Goal: Task Accomplishment & Management: Use online tool/utility

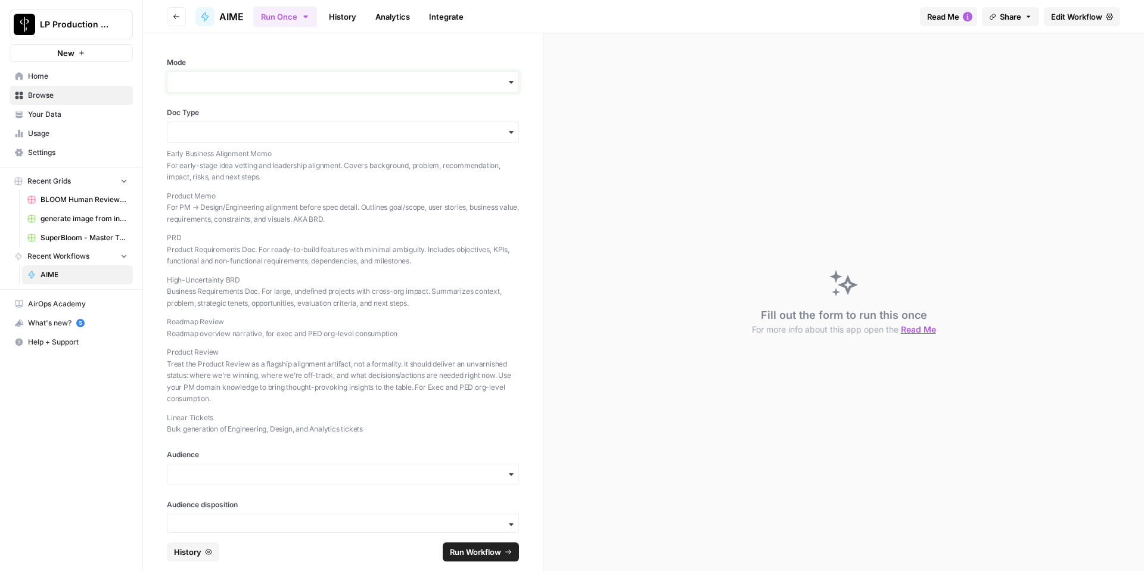
click at [216, 80] on input "Mode" at bounding box center [343, 82] width 337 height 12
click at [409, 298] on p "High-Uncertainty BRD Business Requirements Doc. For large, undefined projects w…" at bounding box center [343, 291] width 352 height 35
click at [509, 83] on icon "button" at bounding box center [511, 82] width 10 height 10
click at [257, 161] on div "Both" at bounding box center [342, 159] width 351 height 23
click at [512, 133] on icon "button" at bounding box center [511, 132] width 10 height 10
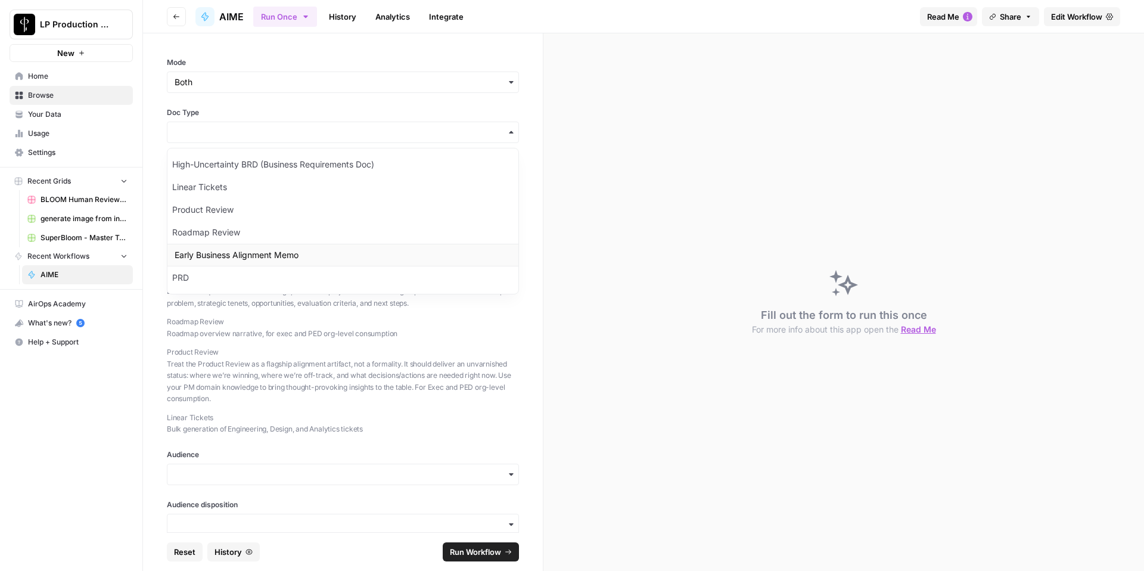
click at [284, 255] on div "Early Business Alignment Memo" at bounding box center [342, 255] width 351 height 23
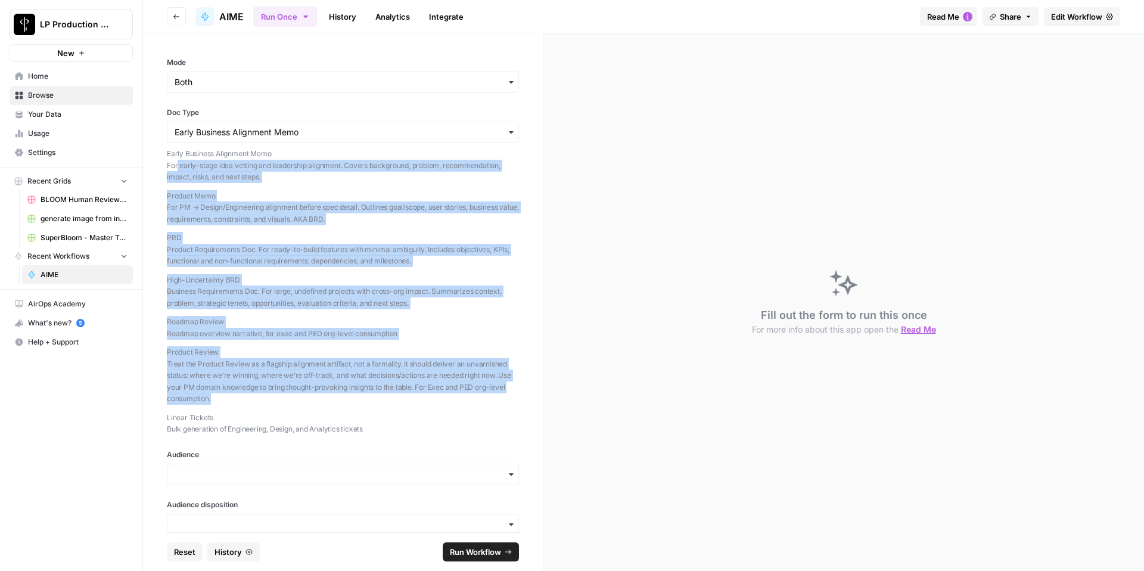
drag, startPoint x: 177, startPoint y: 160, endPoint x: 336, endPoint y: 396, distance: 284.0
click at [336, 396] on div "Early Business Alignment Memo For early-stage idea vetting and leadership align…" at bounding box center [343, 291] width 352 height 287
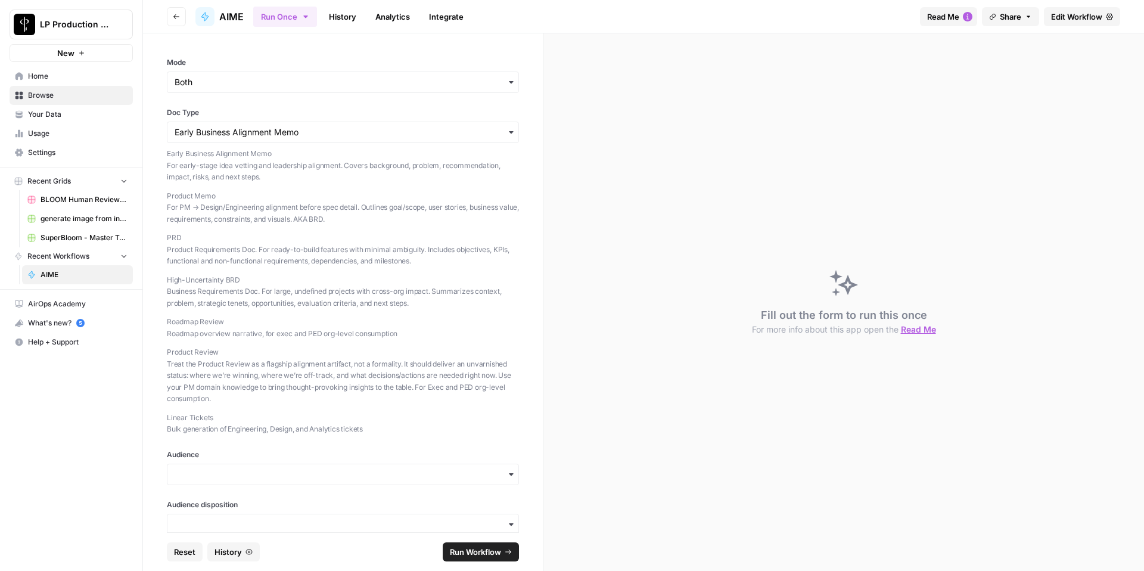
click at [334, 377] on p "Product Review Treat the Product Review as a flagship alignment artifact, not a…" at bounding box center [343, 375] width 352 height 58
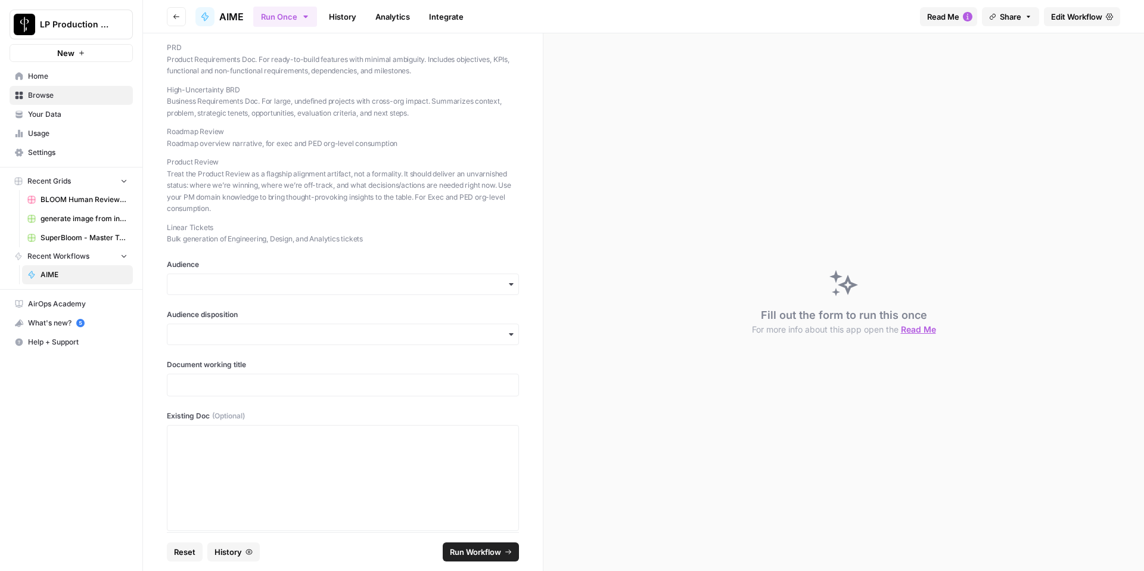
scroll to position [189, 0]
click at [512, 285] on icon "button" at bounding box center [511, 285] width 10 height 10
click at [282, 320] on div "Execs" at bounding box center [342, 317] width 351 height 23
click at [509, 291] on icon "button" at bounding box center [511, 292] width 10 height 10
click at [293, 382] on div "Engineering" at bounding box center [342, 375] width 351 height 23
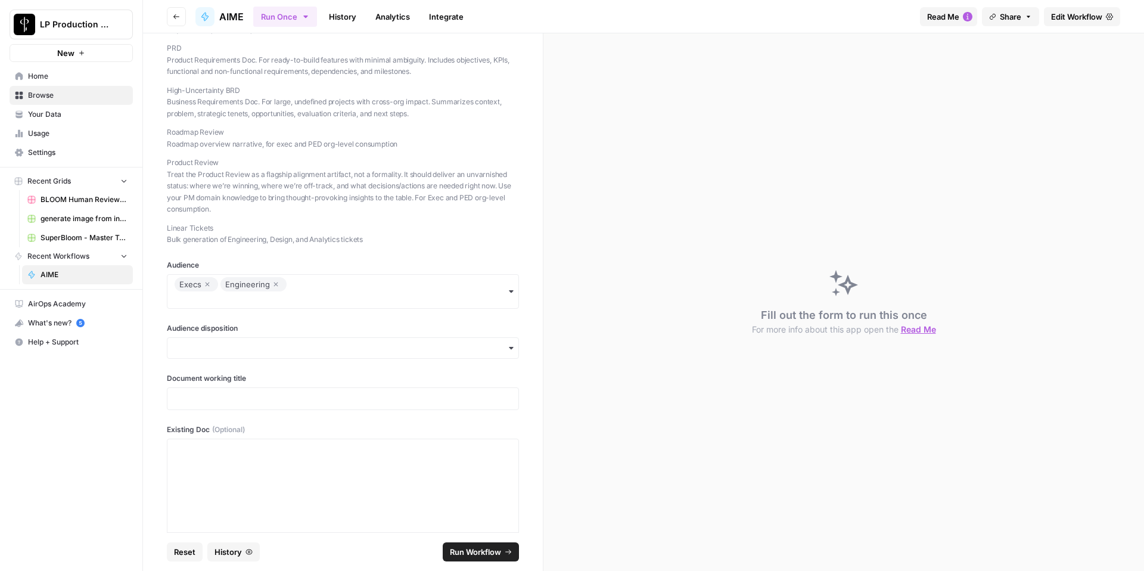
click at [509, 288] on icon "button" at bounding box center [511, 292] width 10 height 10
click at [298, 358] on div "Design" at bounding box center [342, 352] width 351 height 23
click at [512, 288] on icon "button" at bounding box center [511, 292] width 10 height 10
click at [328, 394] on div "Product" at bounding box center [342, 398] width 351 height 23
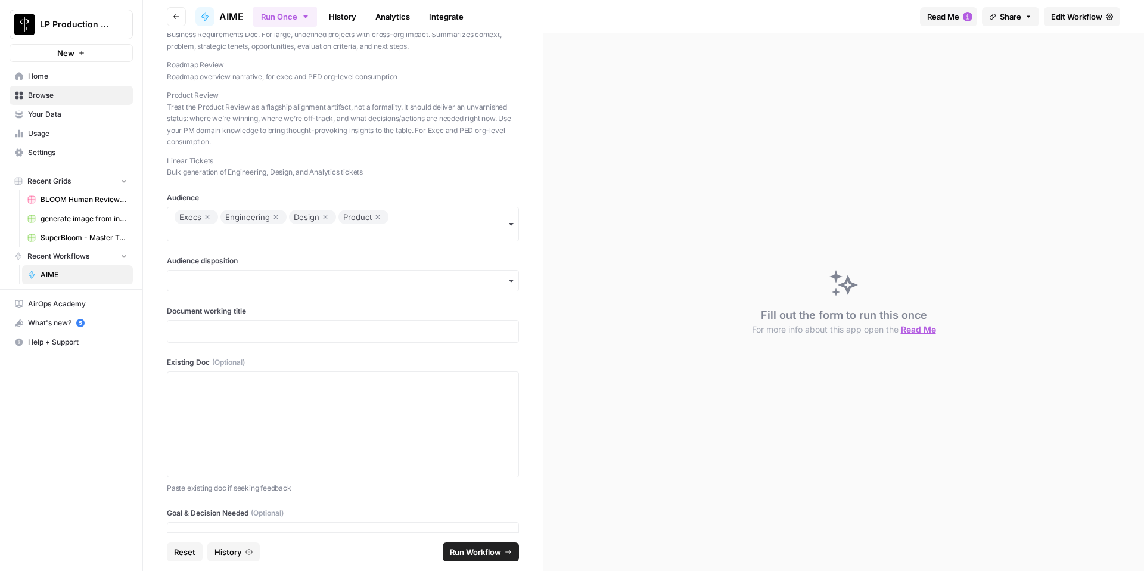
scroll to position [259, 0]
click at [514, 284] on div "button" at bounding box center [343, 278] width 352 height 21
click at [361, 343] on div "Neutral" at bounding box center [342, 333] width 351 height 23
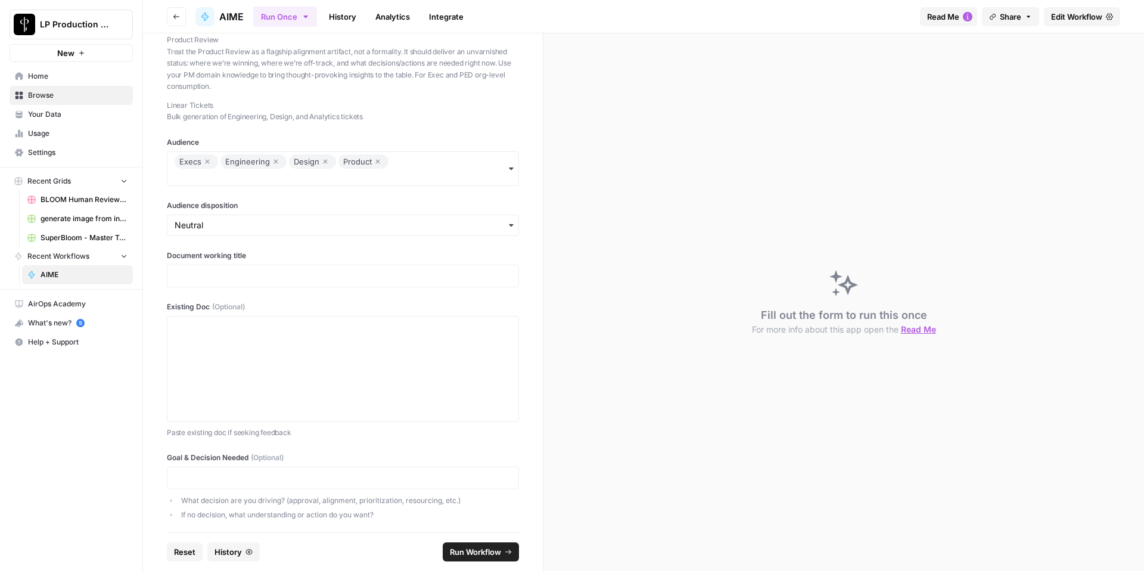
scroll to position [314, 0]
click at [273, 269] on p at bounding box center [343, 274] width 337 height 12
click at [393, 391] on div at bounding box center [343, 366] width 337 height 95
click at [239, 365] on div at bounding box center [343, 366] width 337 height 95
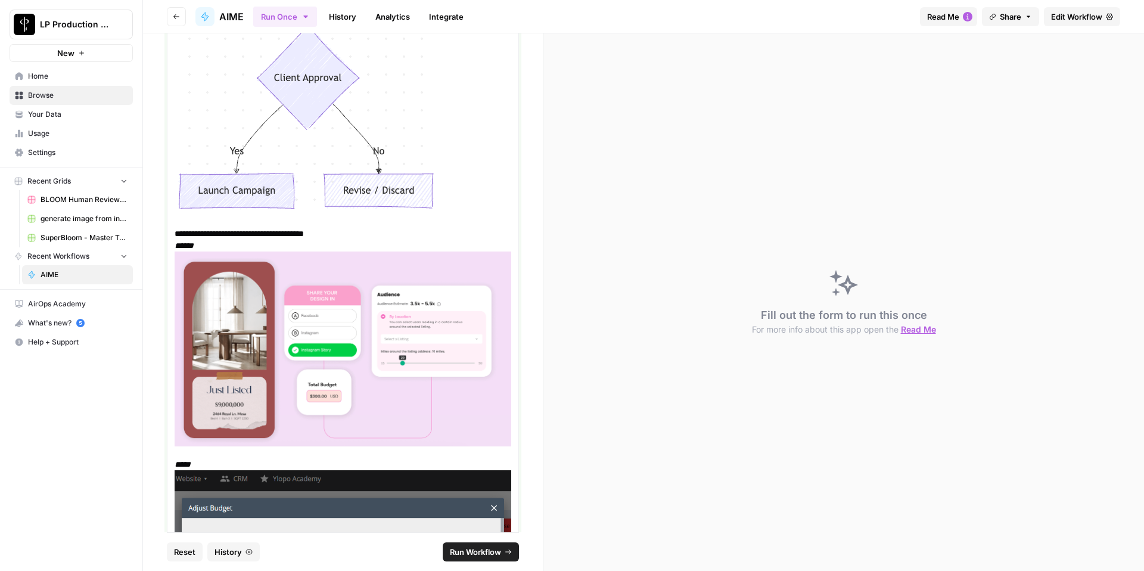
scroll to position [5034, 0]
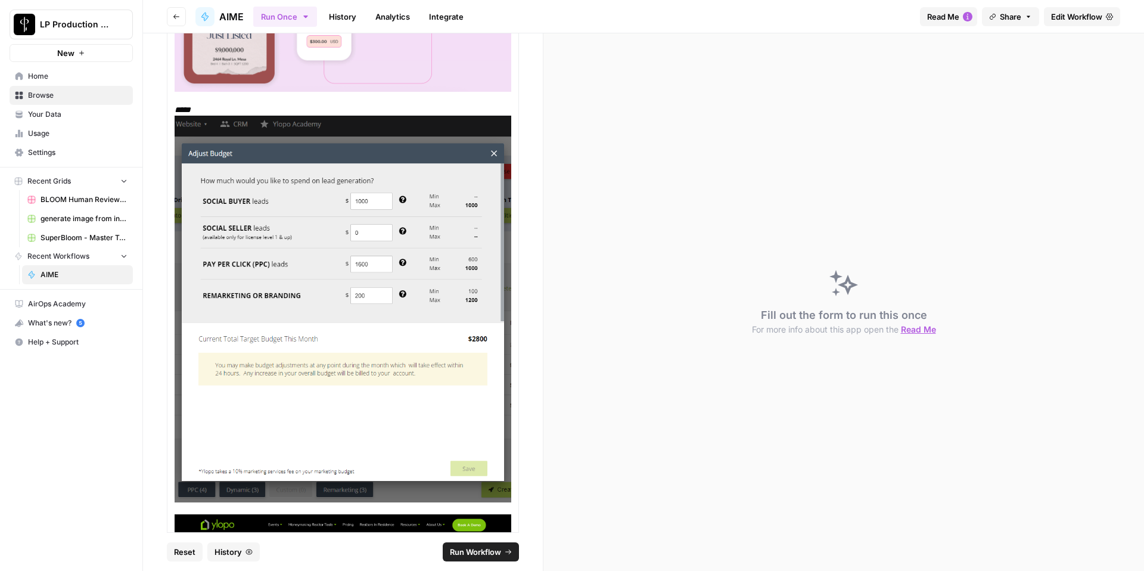
drag, startPoint x: 609, startPoint y: 267, endPoint x: 620, endPoint y: 389, distance: 122.0
click at [609, 306] on div "Fill out the form to run this once For more info about this app open the Read Me" at bounding box center [843, 301] width 600 height 537
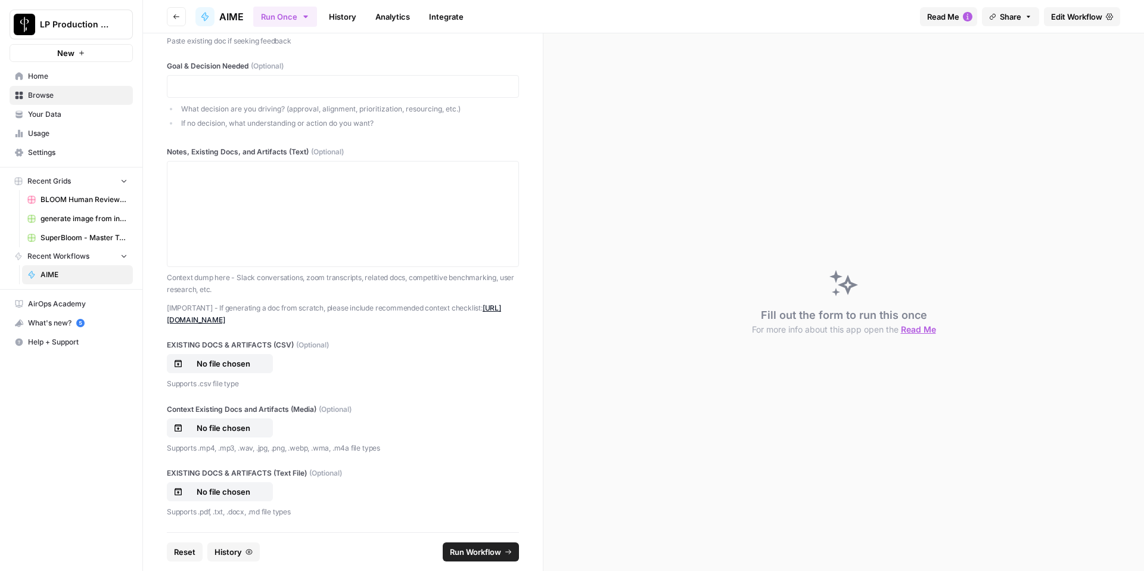
scroll to position [9949, 0]
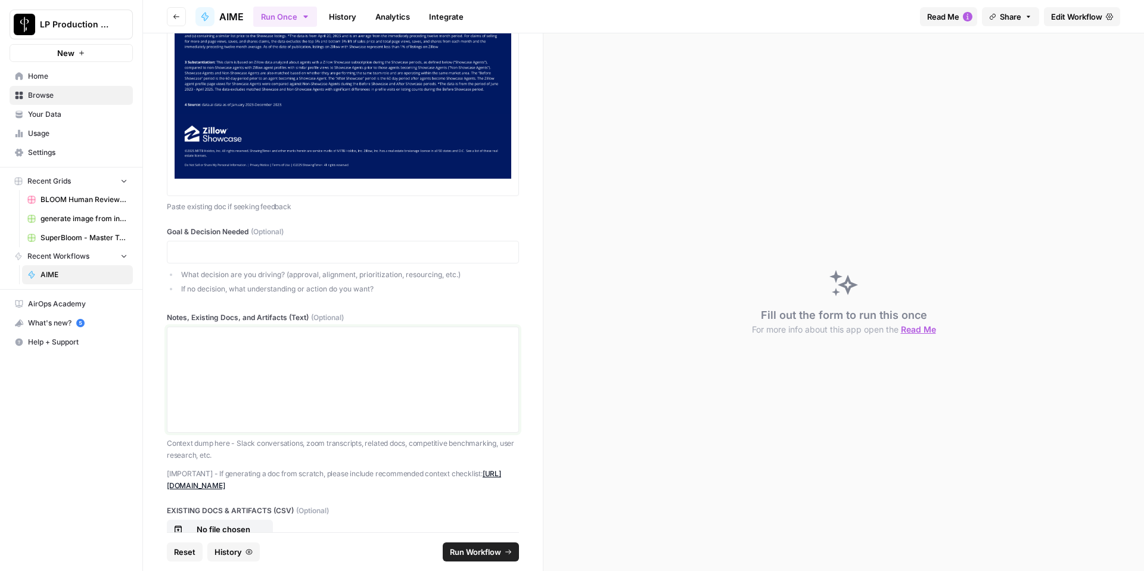
click at [384, 369] on div at bounding box center [343, 379] width 337 height 95
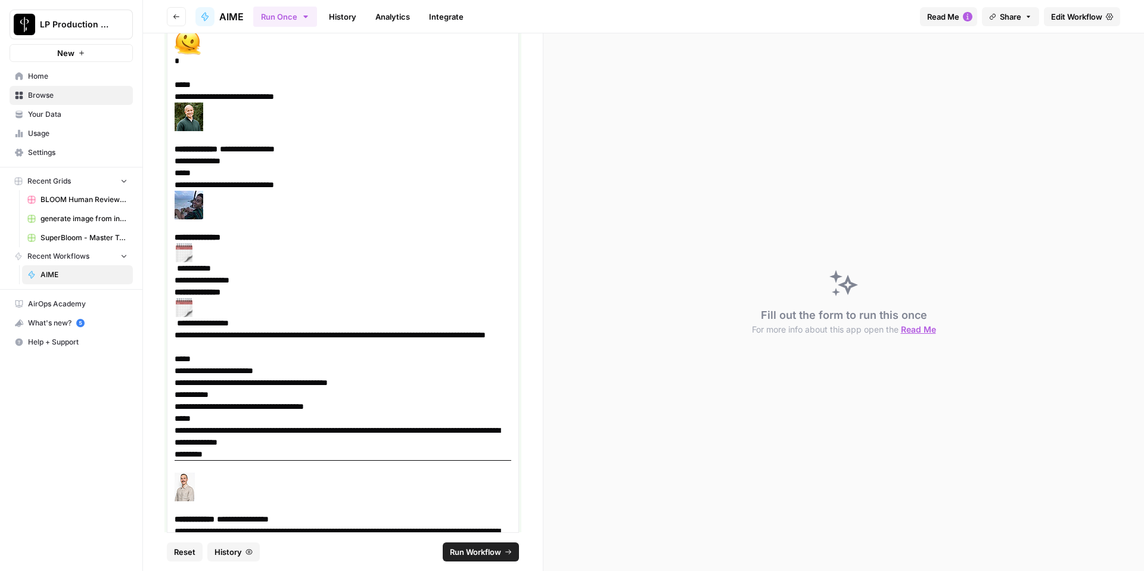
scroll to position [15117, 0]
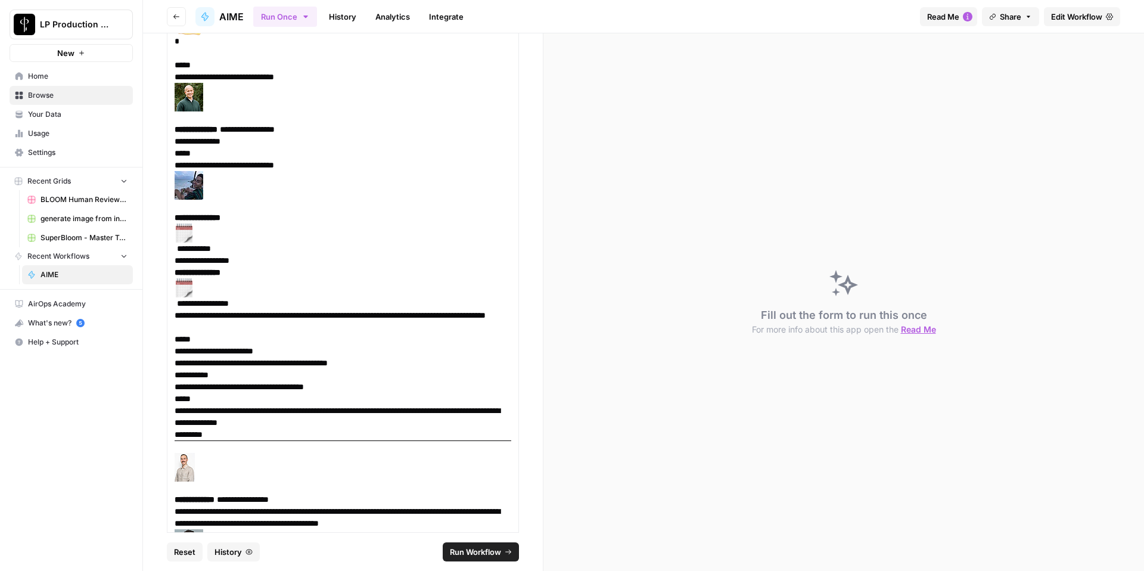
click at [488, 556] on span "Run Workflow" at bounding box center [475, 552] width 51 height 12
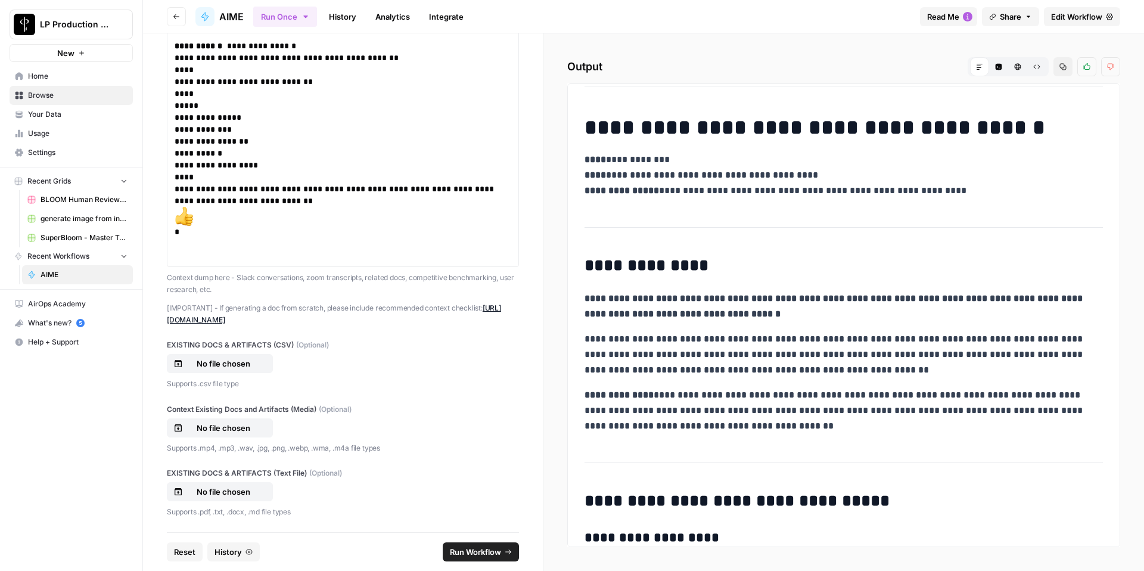
scroll to position [1026, 0]
click at [1031, 32] on header "Go back AIME Run Once History Analytics Integrate Read Me Share Edit Workflow" at bounding box center [643, 16] width 1001 height 33
click at [1004, 16] on span "Share" at bounding box center [1010, 17] width 21 height 12
click at [1042, 77] on icon at bounding box center [1047, 75] width 10 height 10
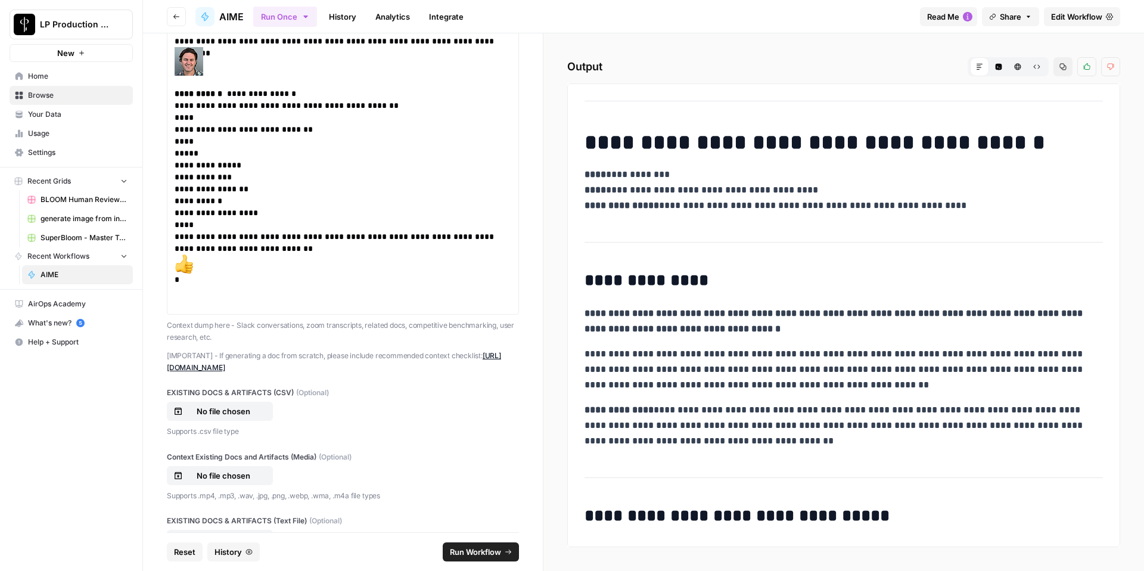
scroll to position [1041, 0]
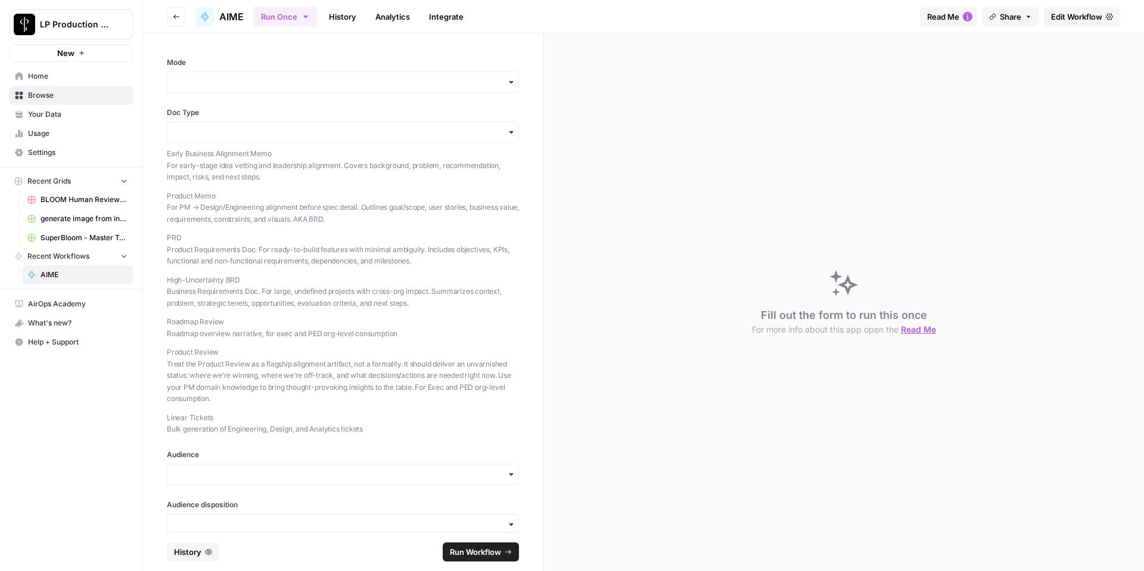
click at [506, 136] on icon "button" at bounding box center [511, 132] width 10 height 10
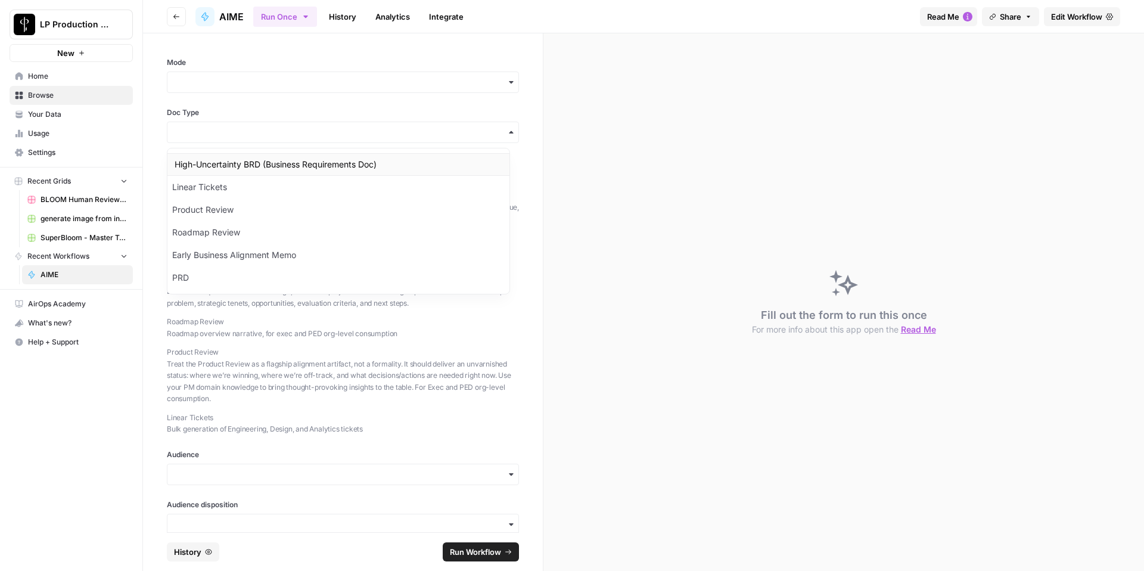
click at [311, 161] on div "High-Uncertainty BRD (Business Requirements Doc)" at bounding box center [338, 164] width 342 height 23
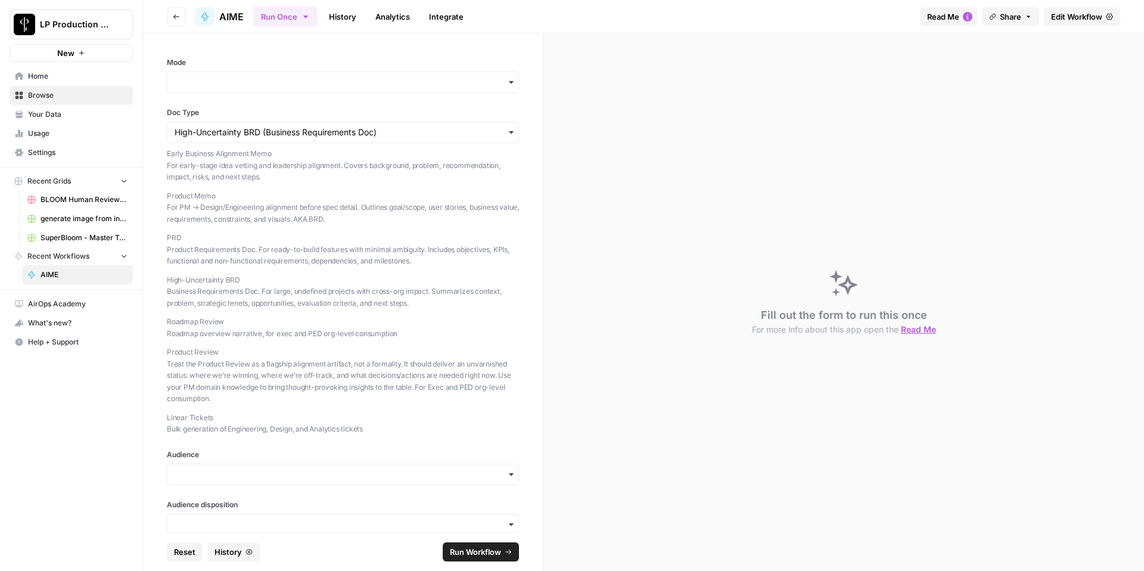
click at [506, 129] on icon "button" at bounding box center [511, 132] width 10 height 10
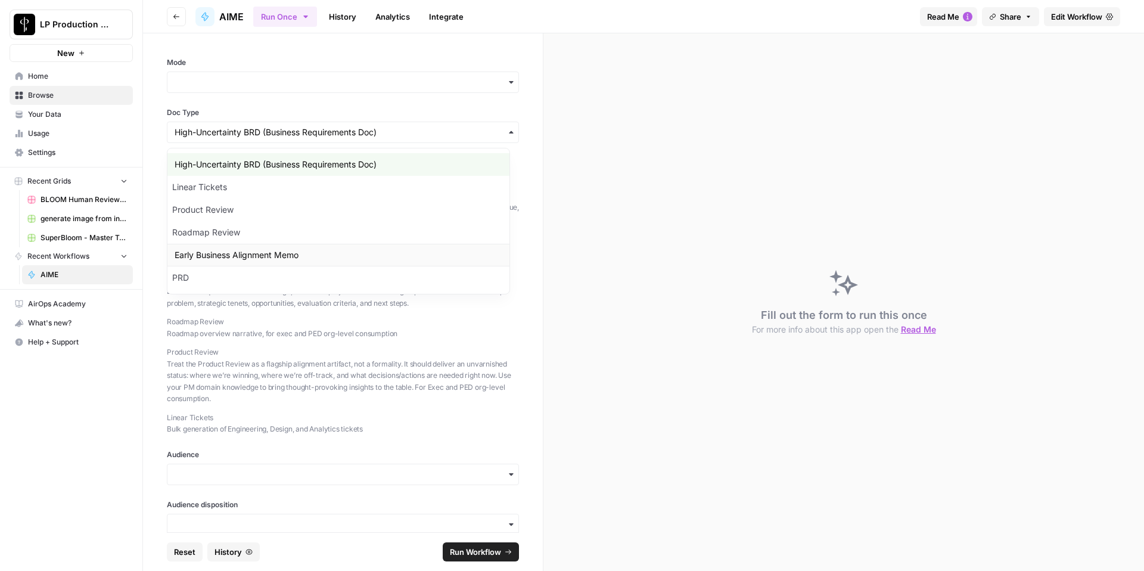
click at [297, 247] on div "Early Business Alignment Memo" at bounding box center [338, 255] width 342 height 23
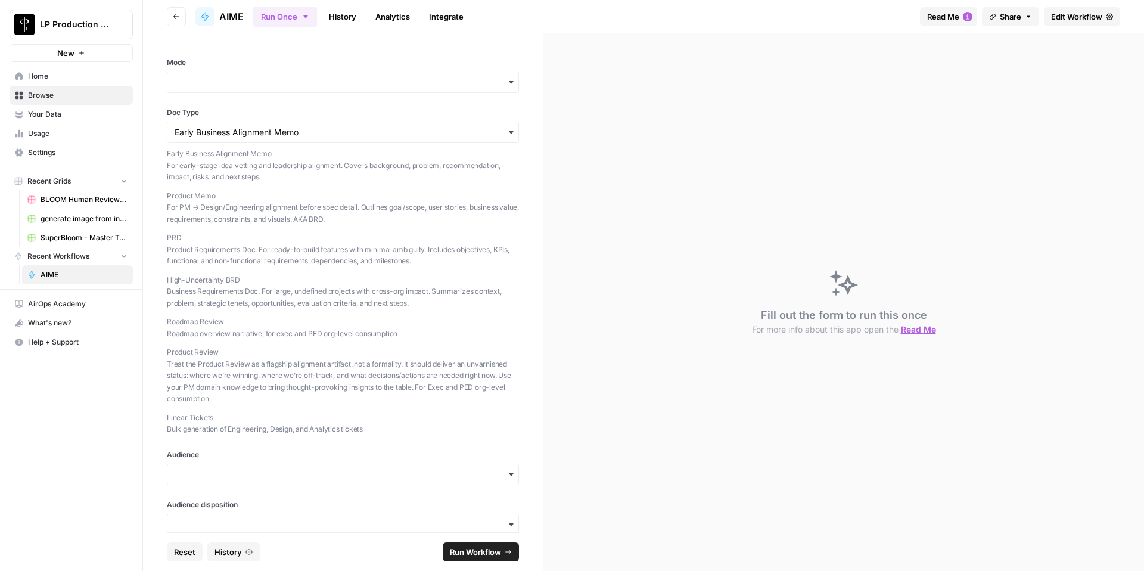
click at [509, 132] on icon "button" at bounding box center [511, 132] width 4 height 2
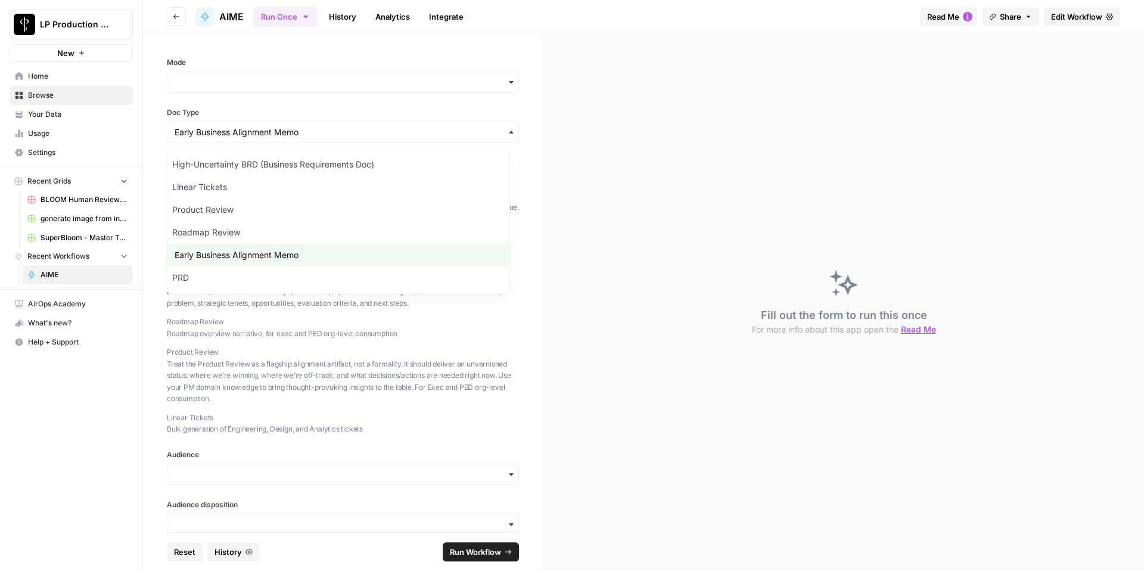
click at [509, 132] on icon "button" at bounding box center [511, 132] width 4 height 2
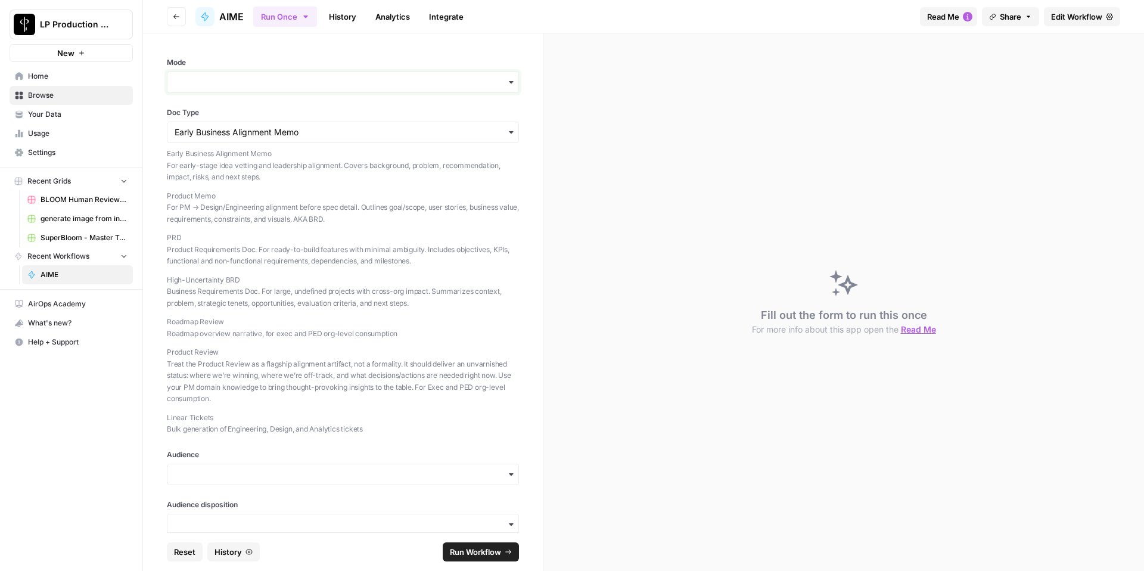
click at [362, 83] on input "Mode" at bounding box center [343, 82] width 337 height 12
click at [357, 163] on div "Both" at bounding box center [338, 159] width 342 height 23
click at [282, 477] on input "Audience" at bounding box center [343, 474] width 337 height 12
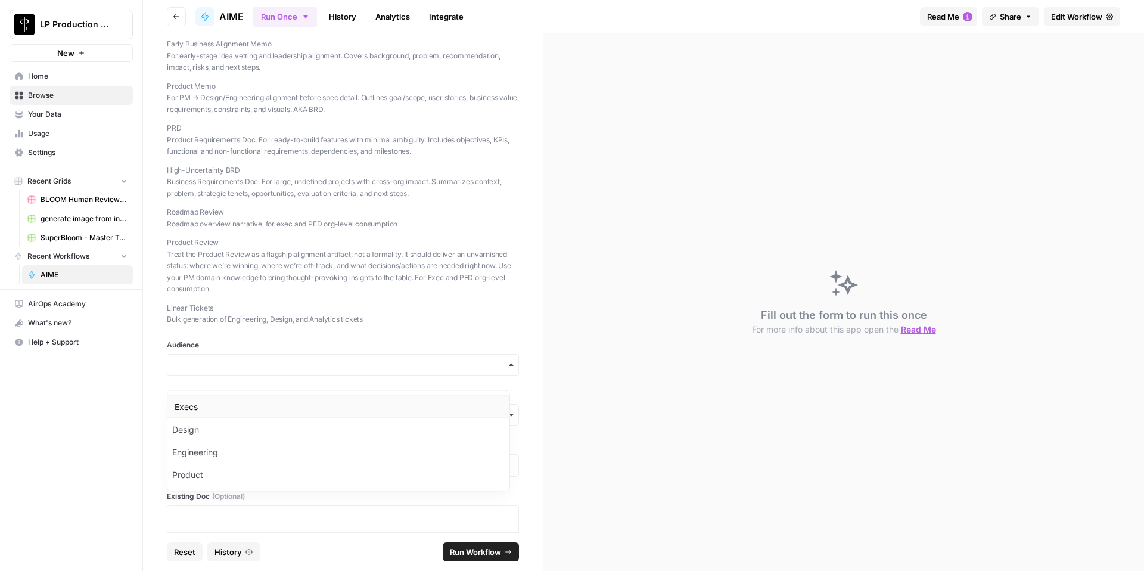
scroll to position [113, 0]
click at [406, 391] on div "Execs" at bounding box center [338, 393] width 342 height 23
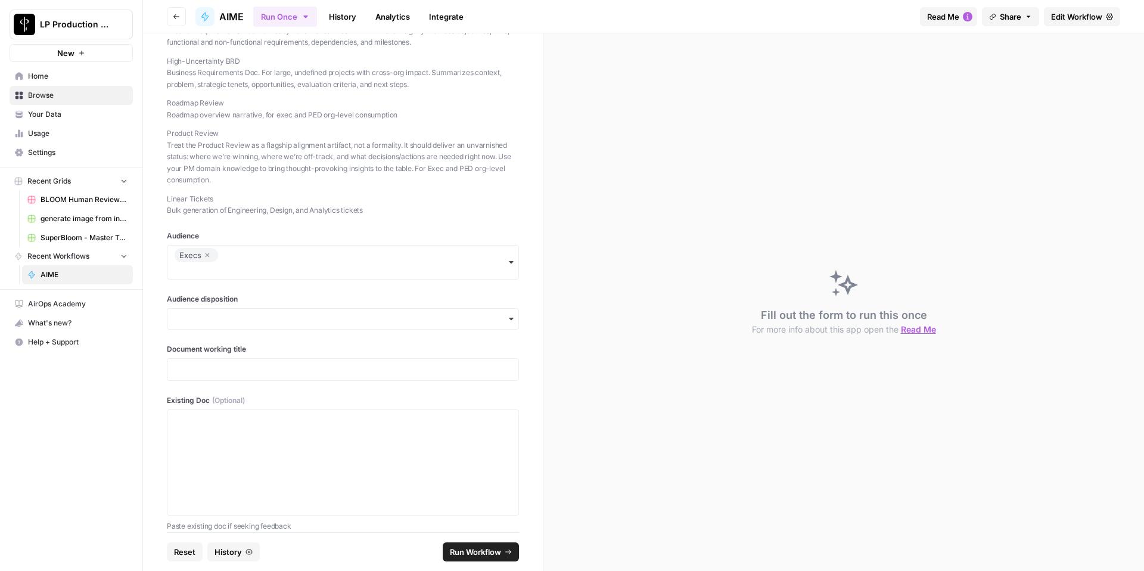
scroll to position [228, 0]
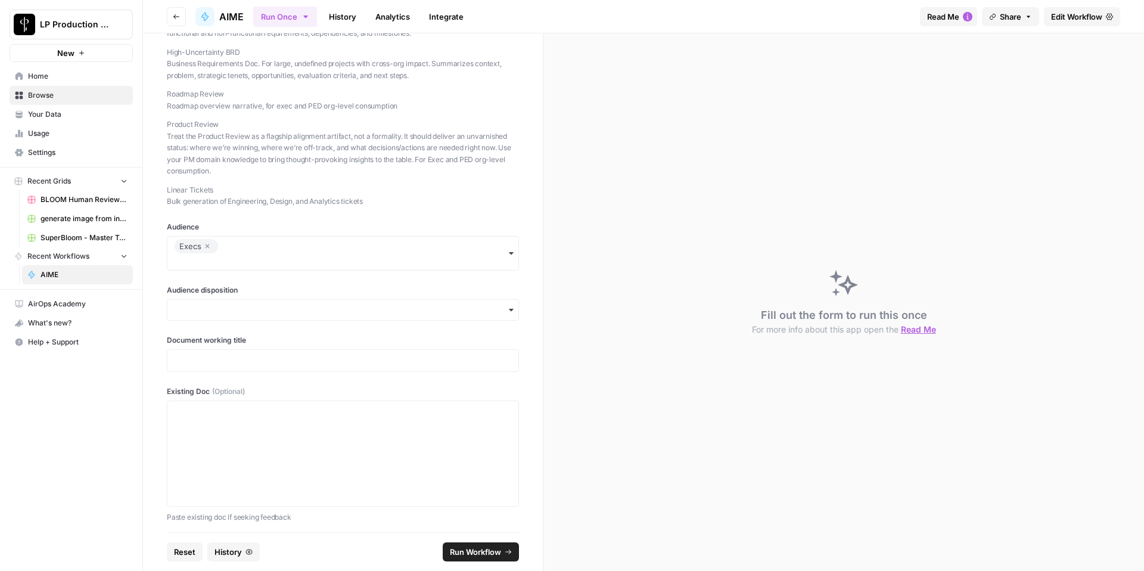
click at [506, 309] on icon "button" at bounding box center [511, 310] width 10 height 10
click at [350, 347] on div "Favorable" at bounding box center [338, 342] width 342 height 23
click at [459, 362] on p at bounding box center [343, 360] width 337 height 12
click at [456, 460] on div at bounding box center [343, 453] width 337 height 95
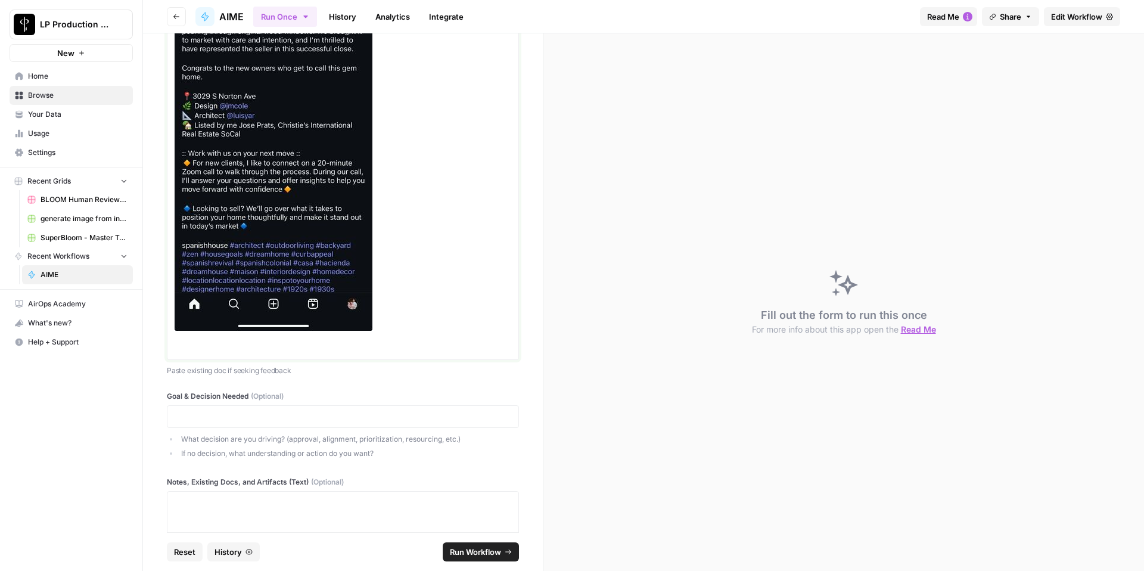
scroll to position [15059, 0]
click at [378, 497] on div at bounding box center [343, 544] width 337 height 95
click at [321, 412] on p at bounding box center [343, 418] width 337 height 12
click at [321, 497] on div at bounding box center [343, 544] width 337 height 95
click at [257, 497] on div at bounding box center [343, 544] width 337 height 95
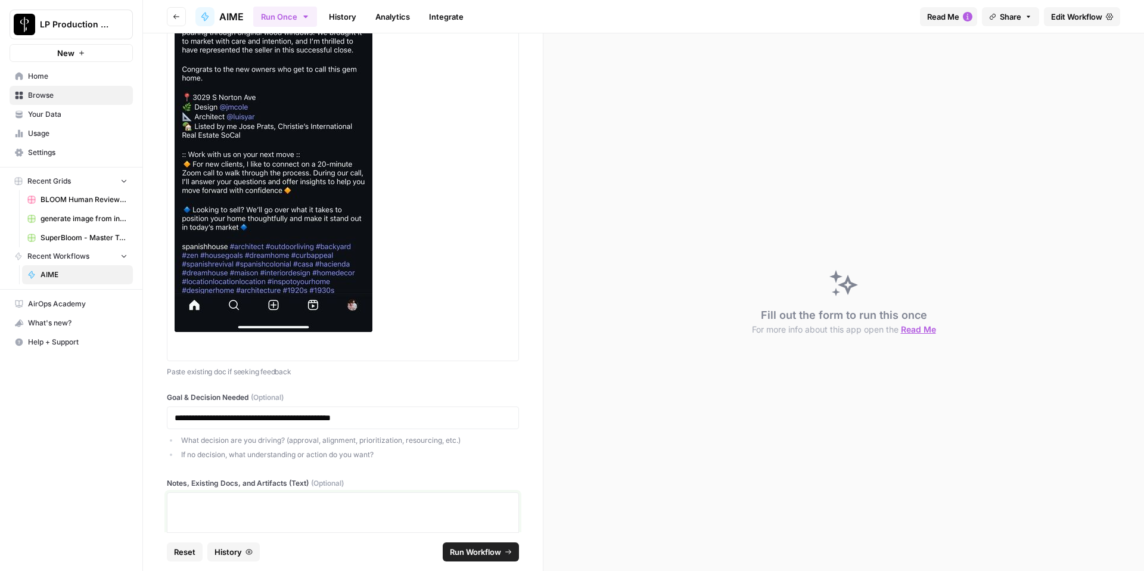
click at [328, 497] on div at bounding box center [343, 544] width 337 height 95
click at [323, 497] on div at bounding box center [343, 544] width 337 height 95
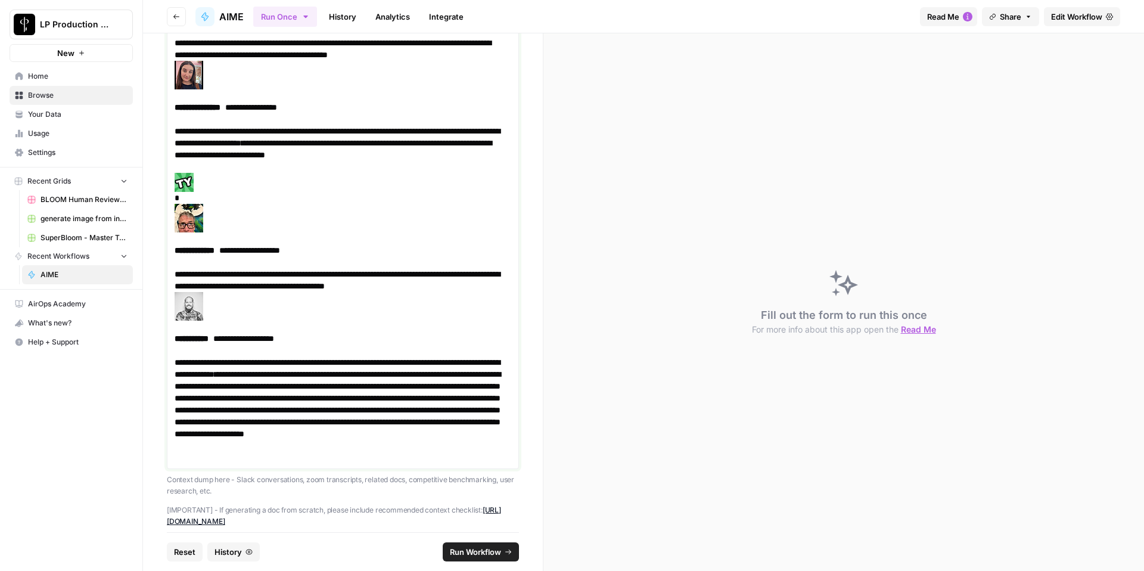
scroll to position [16372, 0]
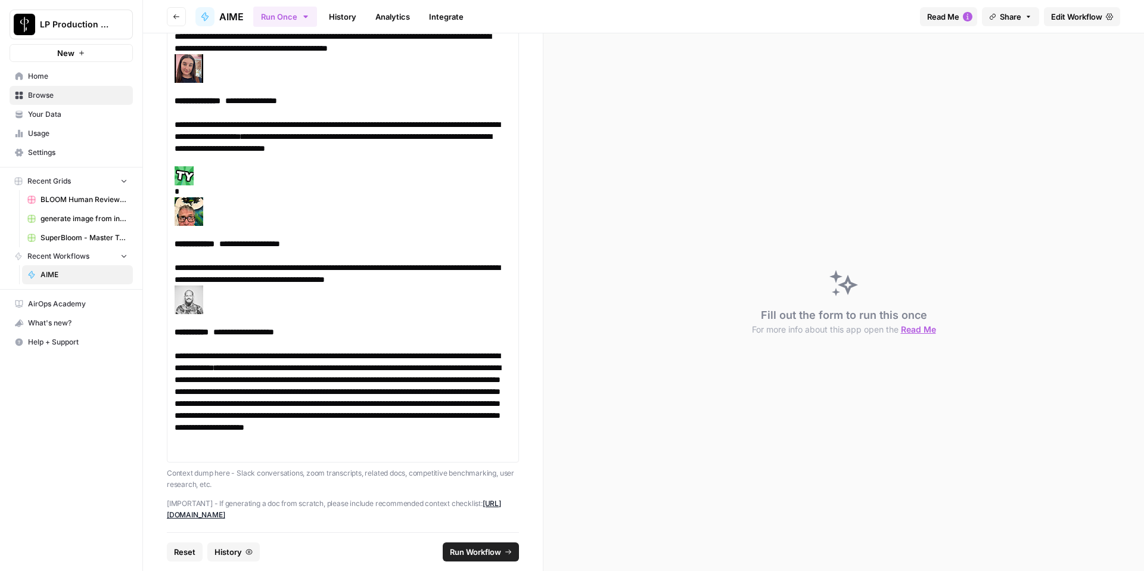
click at [326, 350] on p "**********" at bounding box center [339, 403] width 328 height 107
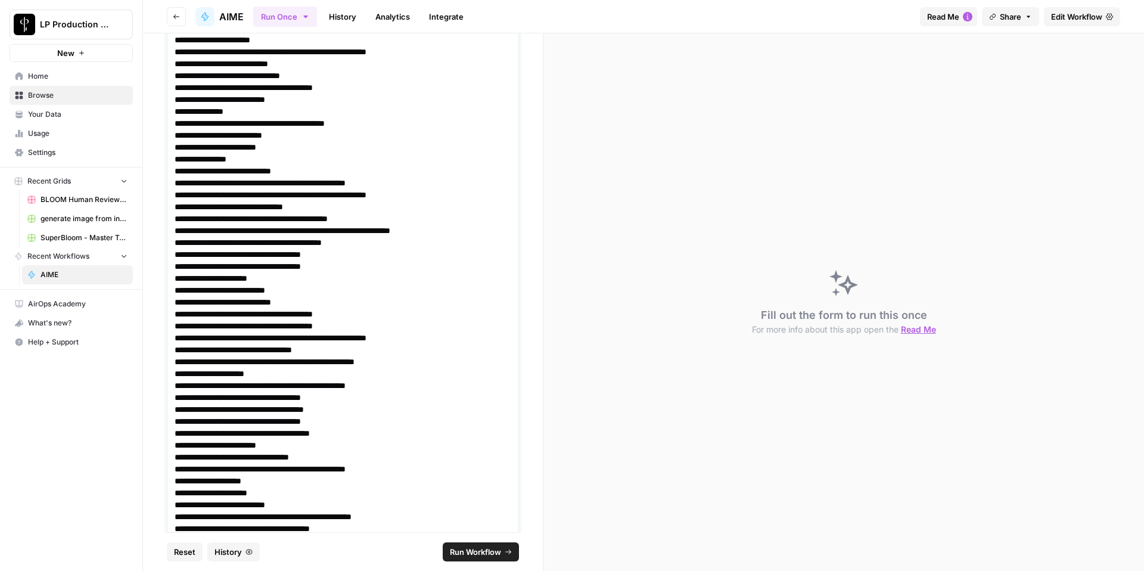
scroll to position [15402, 0]
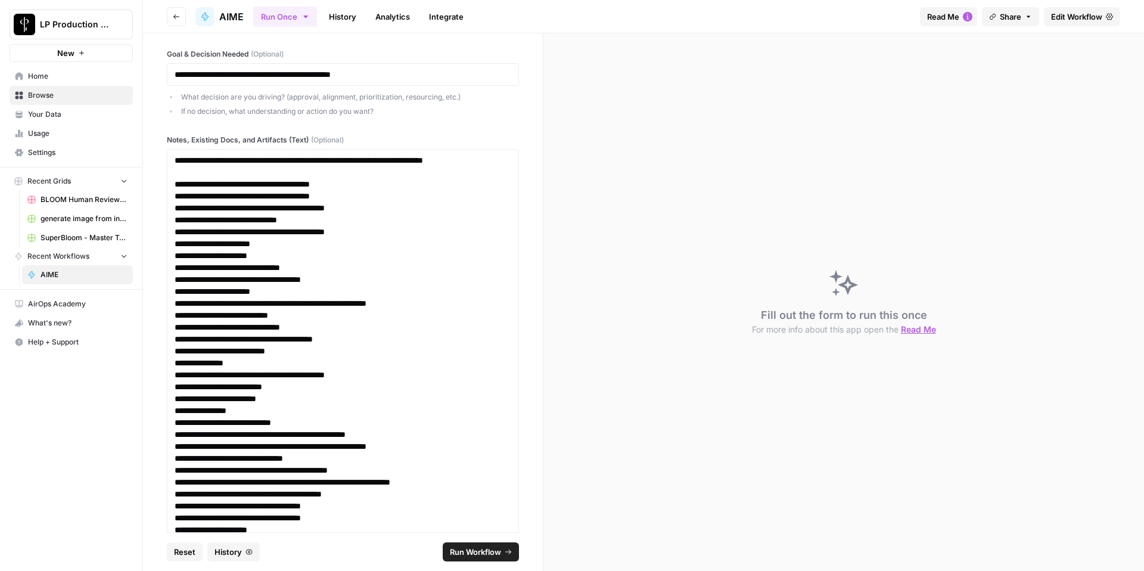
click at [479, 551] on span "Run Workflow" at bounding box center [475, 552] width 51 height 12
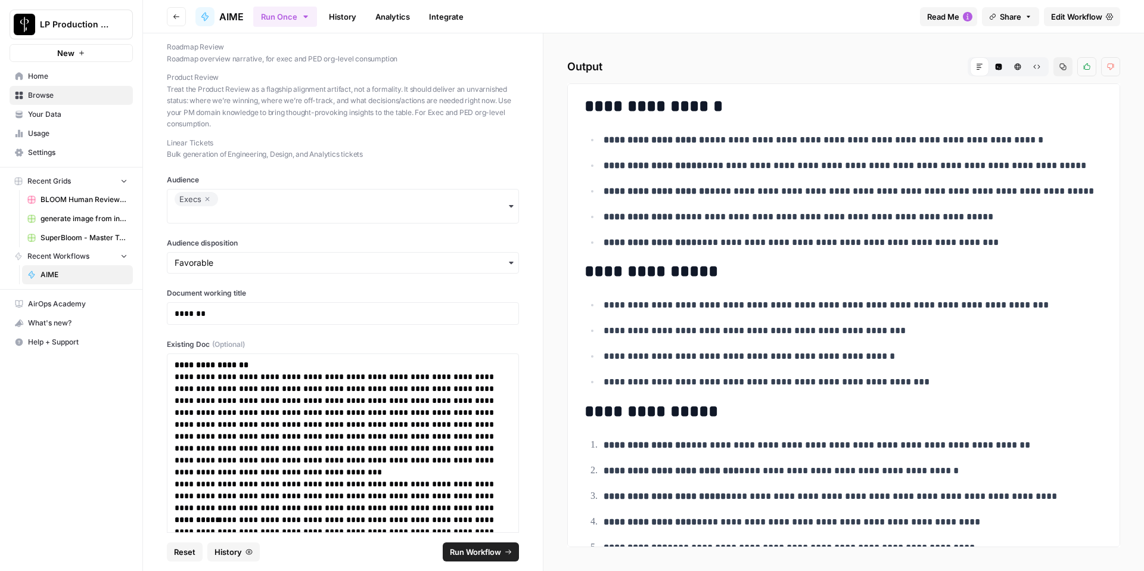
scroll to position [0, 0]
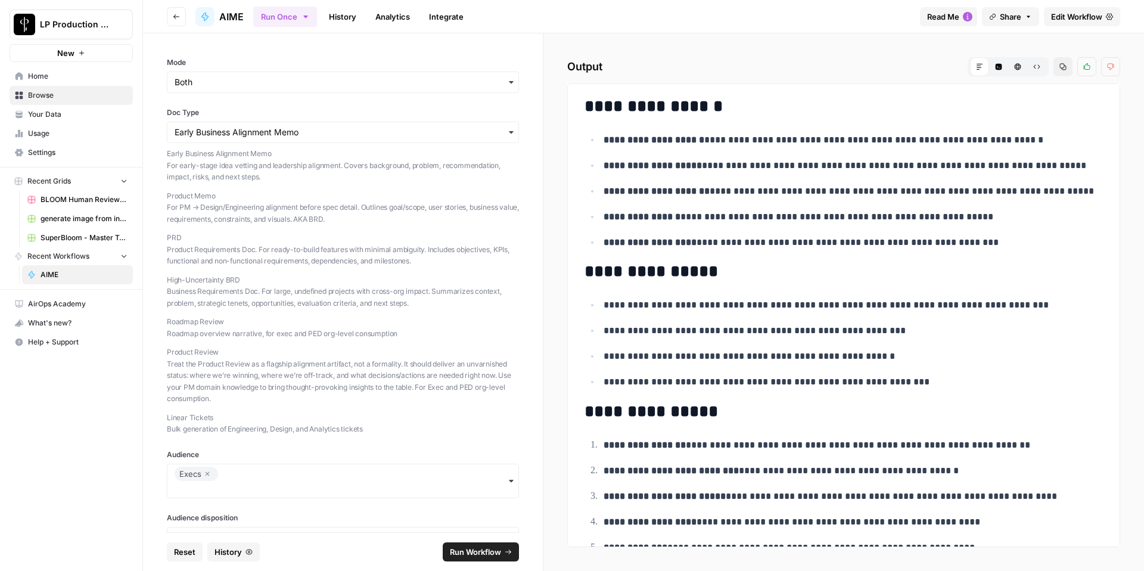
click at [506, 132] on icon "button" at bounding box center [511, 132] width 10 height 10
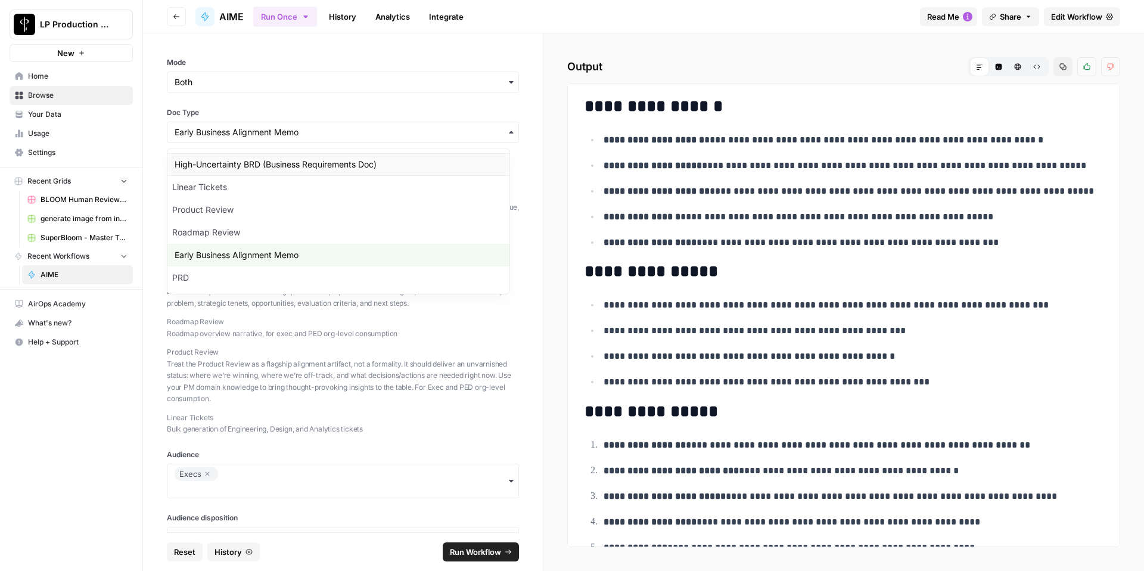
click at [328, 165] on div "High-Uncertainty BRD (Business Requirements Doc)" at bounding box center [338, 164] width 342 height 23
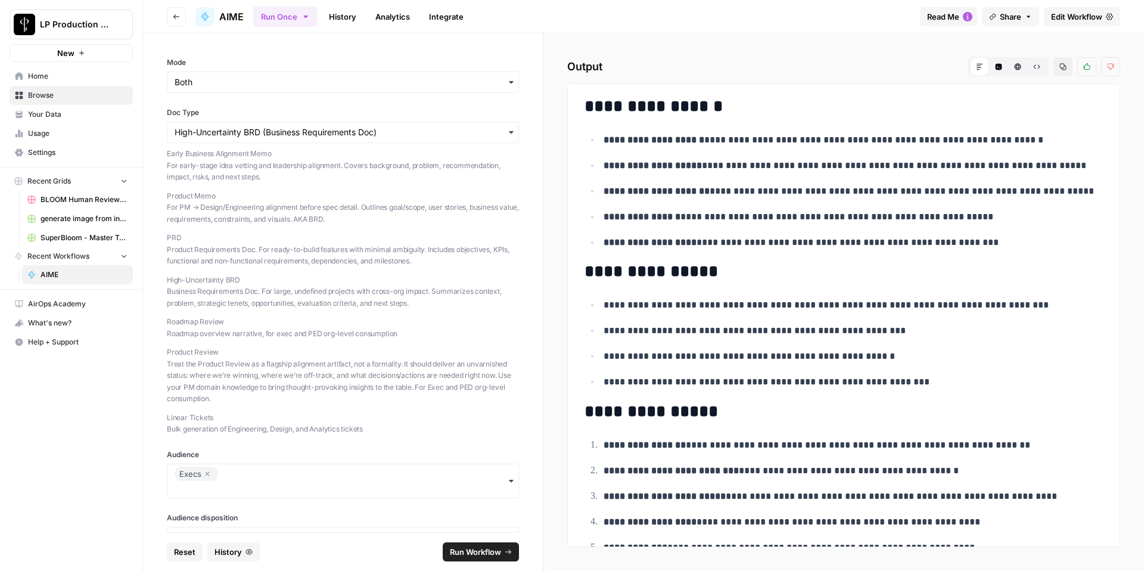
click at [491, 549] on span "Run Workflow" at bounding box center [475, 552] width 51 height 12
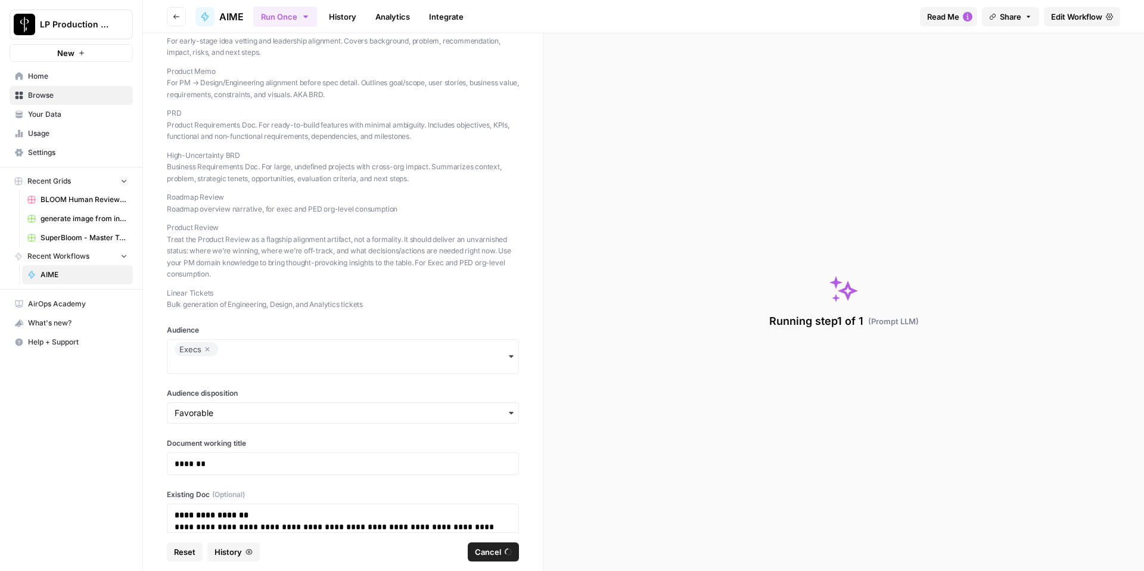
scroll to position [126, 0]
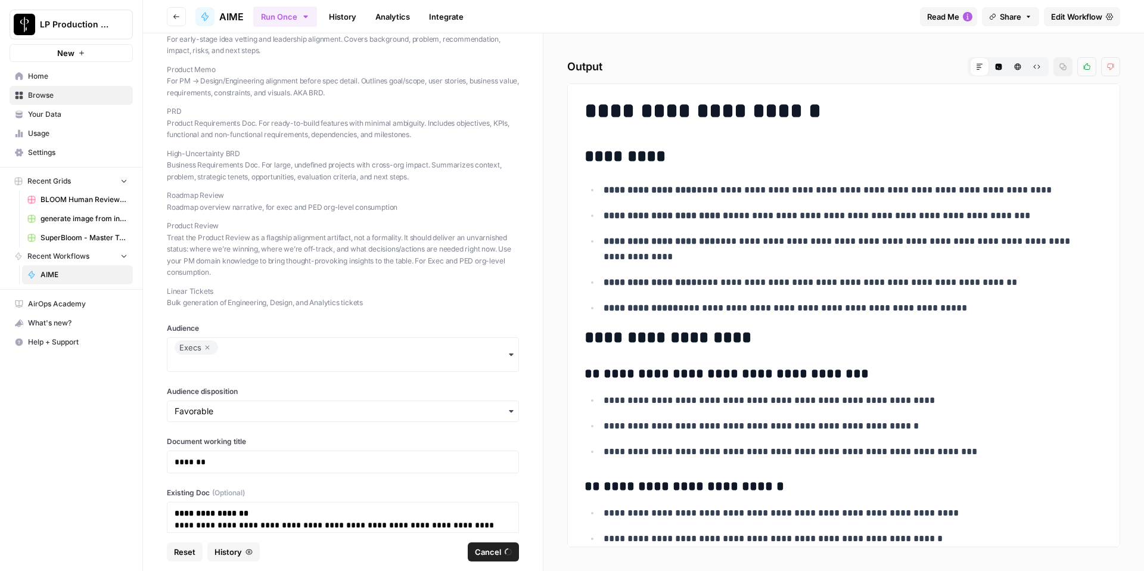
click at [748, 202] on ul "**********" at bounding box center [843, 249] width 518 height 134
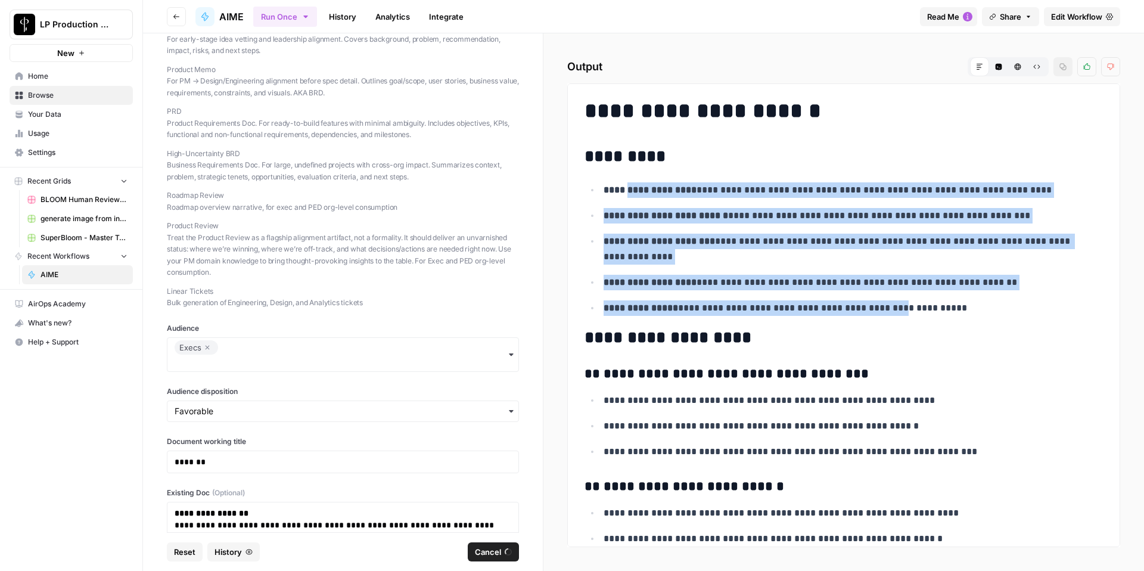
drag, startPoint x: 635, startPoint y: 194, endPoint x: 882, endPoint y: 304, distance: 270.4
click at [883, 304] on ul "**********" at bounding box center [843, 249] width 518 height 134
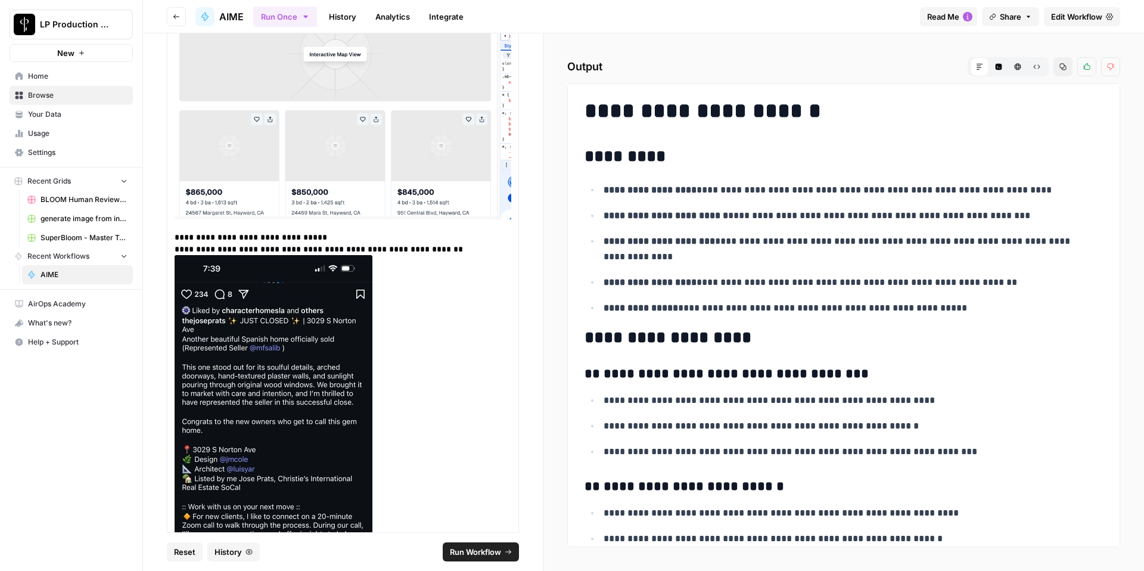
scroll to position [15043, 0]
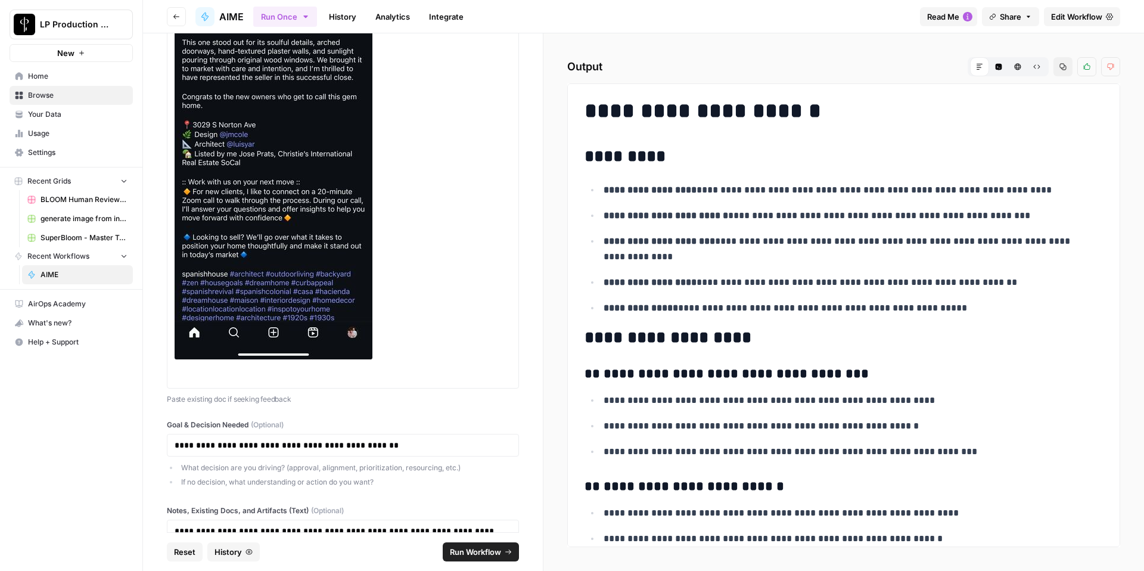
click at [264, 393] on p "Paste existing doc if seeking feedback" at bounding box center [343, 399] width 352 height 12
click at [263, 371] on h2 at bounding box center [343, 377] width 337 height 12
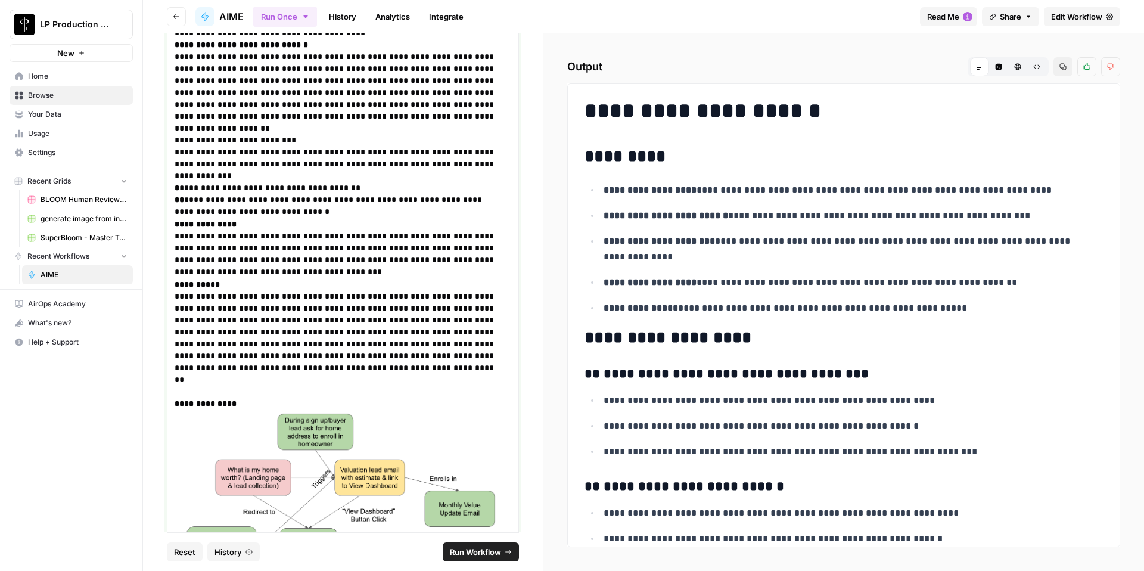
scroll to position [1191, 0]
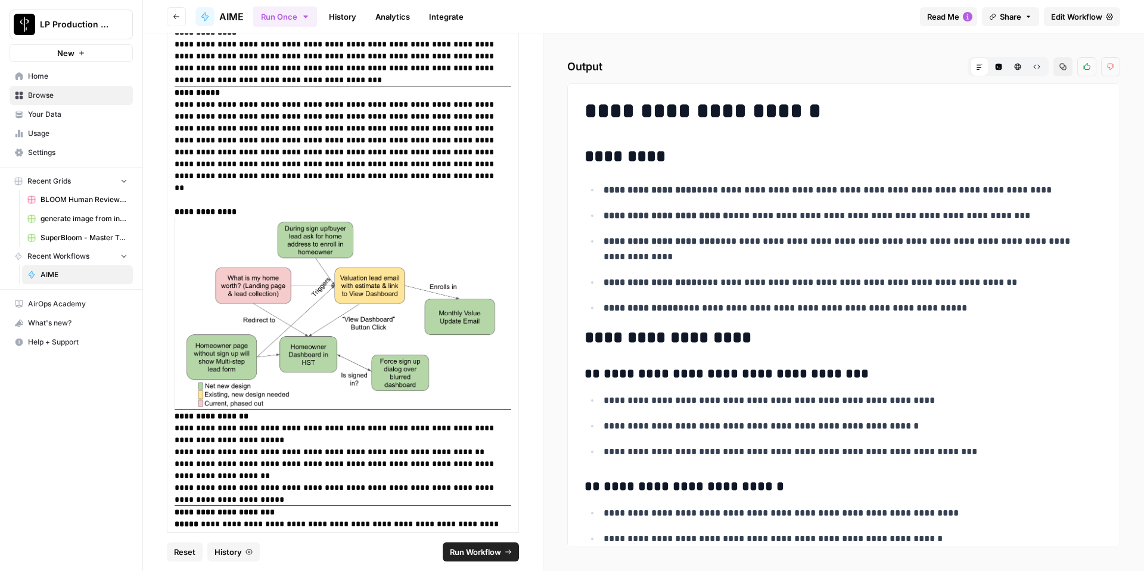
click at [177, 15] on icon "button" at bounding box center [176, 16] width 7 height 7
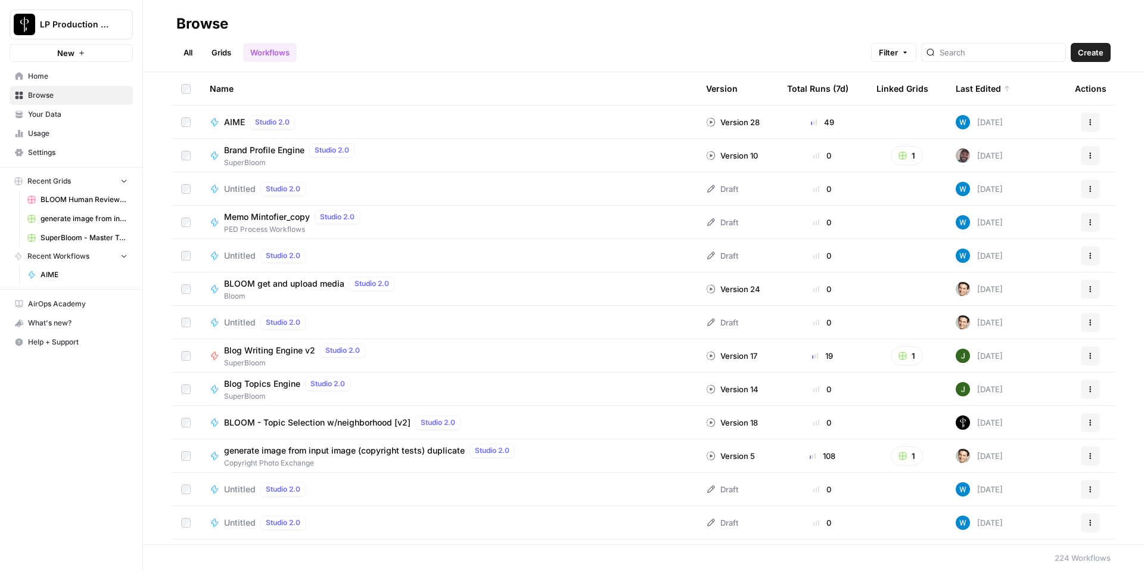
click at [816, 123] on div "49" at bounding box center [822, 122] width 70 height 12
click at [271, 122] on span "Studio 2.0" at bounding box center [272, 122] width 35 height 11
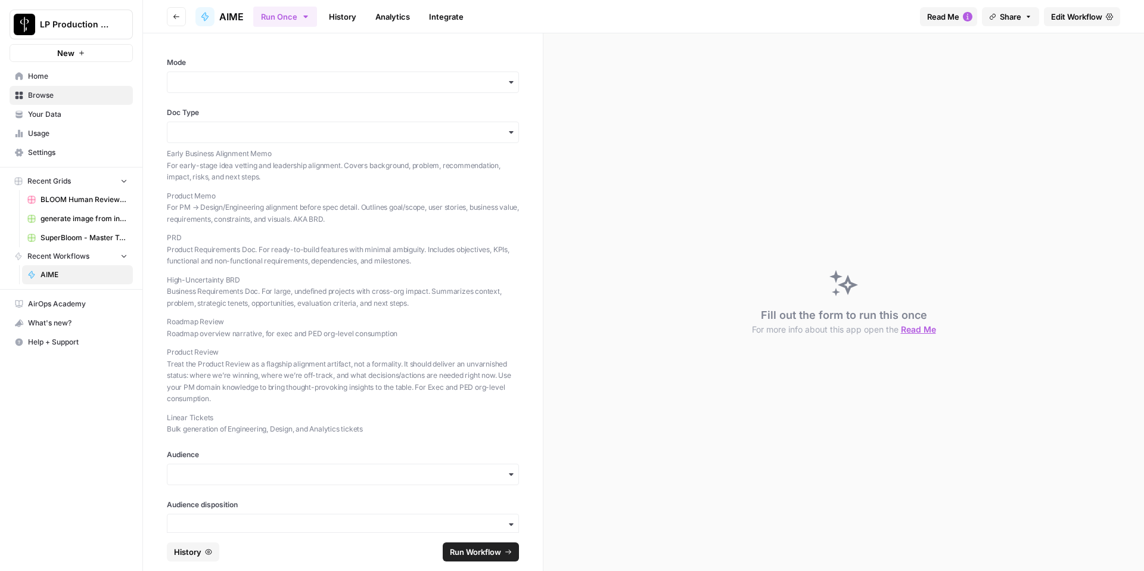
click at [66, 117] on span "Your Data" at bounding box center [77, 114] width 99 height 11
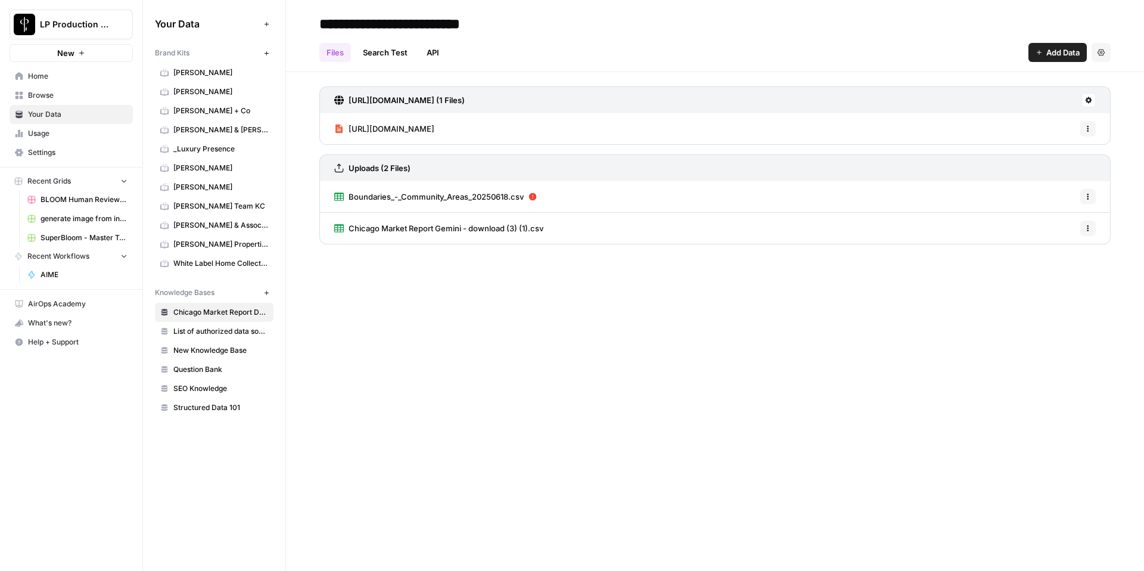
click at [61, 131] on span "Usage" at bounding box center [77, 133] width 99 height 11
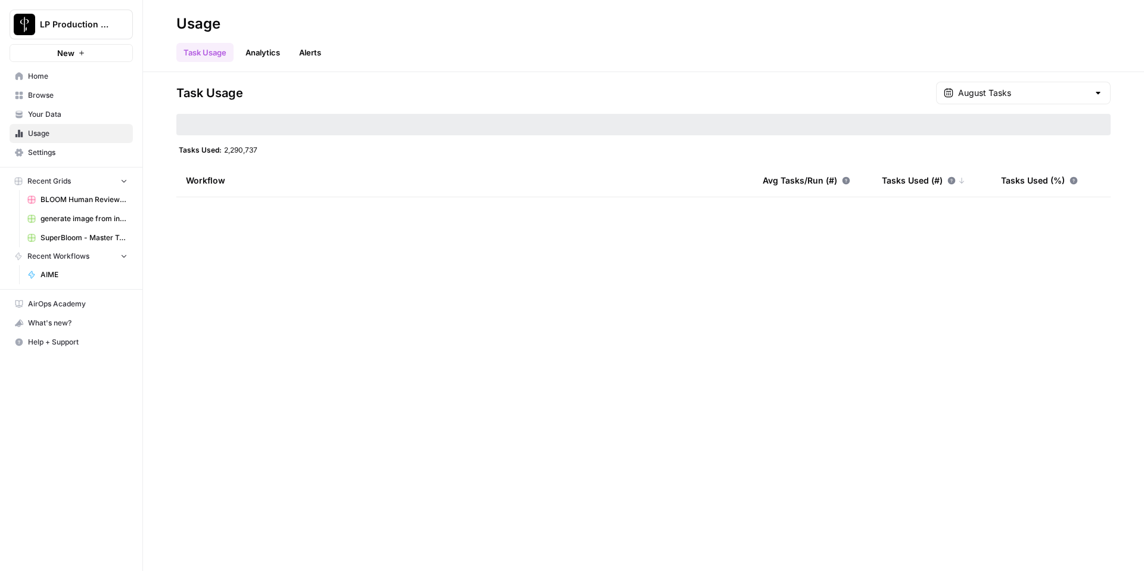
click at [269, 49] on link "Analytics" at bounding box center [262, 52] width 49 height 19
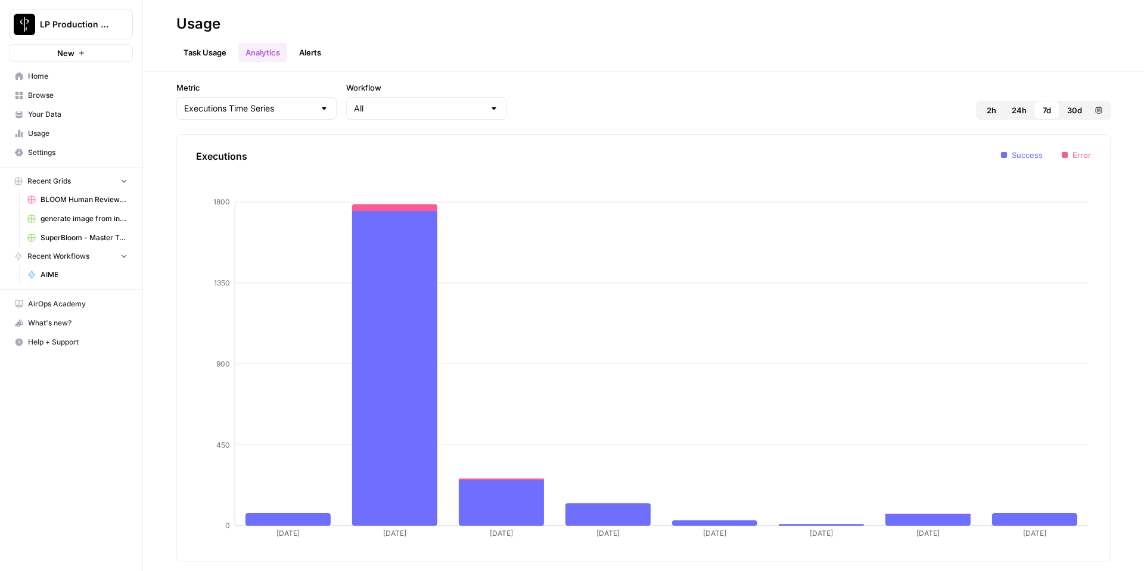
click at [198, 51] on link "Task Usage" at bounding box center [204, 52] width 57 height 19
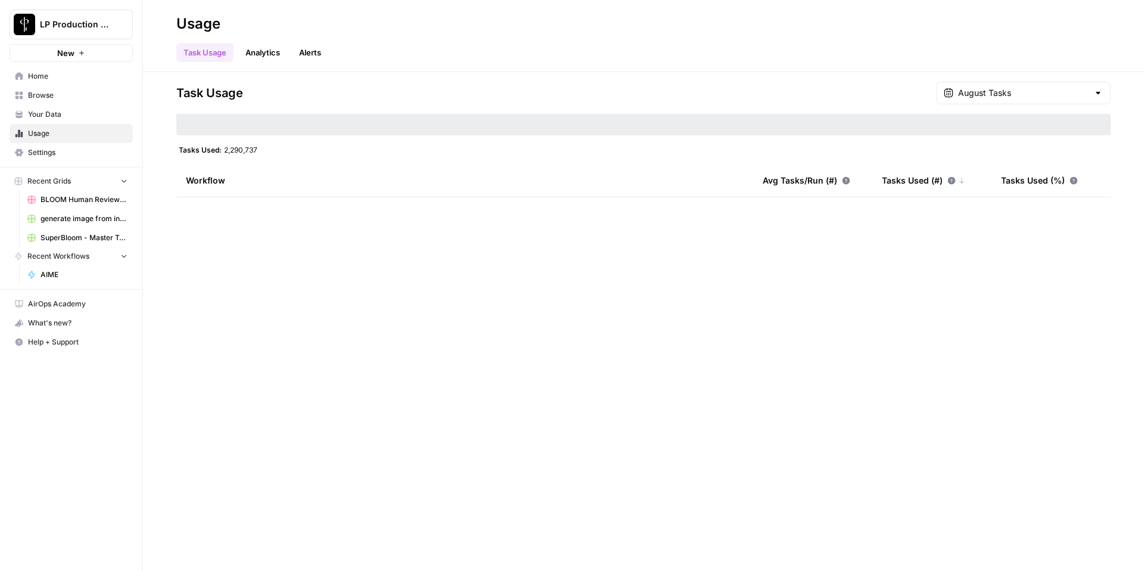
click at [82, 97] on span "Browse" at bounding box center [77, 95] width 99 height 11
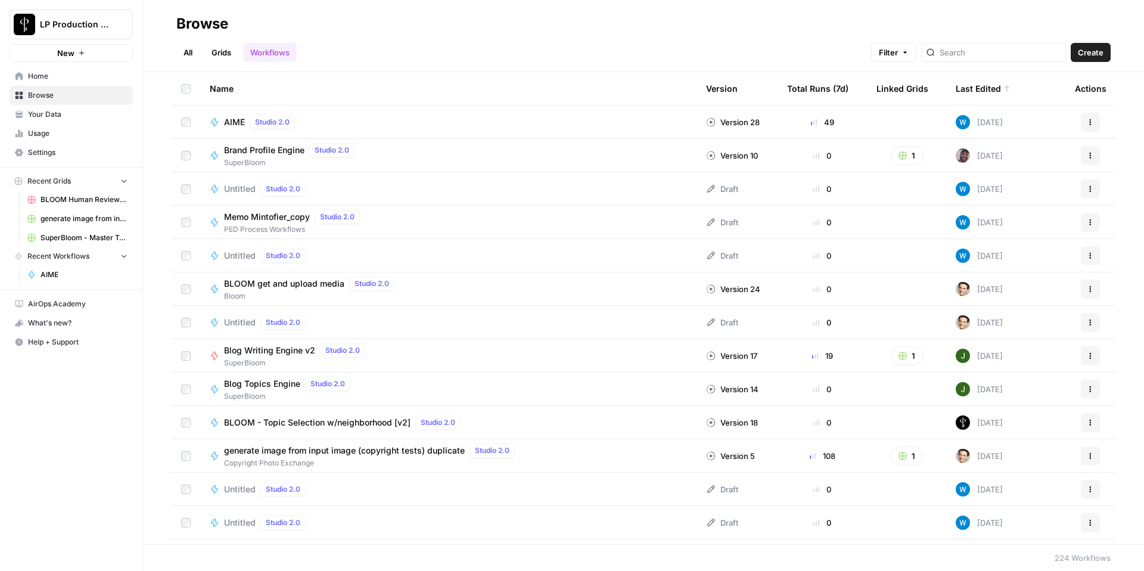
click at [829, 90] on div "Total Runs (7d)" at bounding box center [817, 88] width 61 height 33
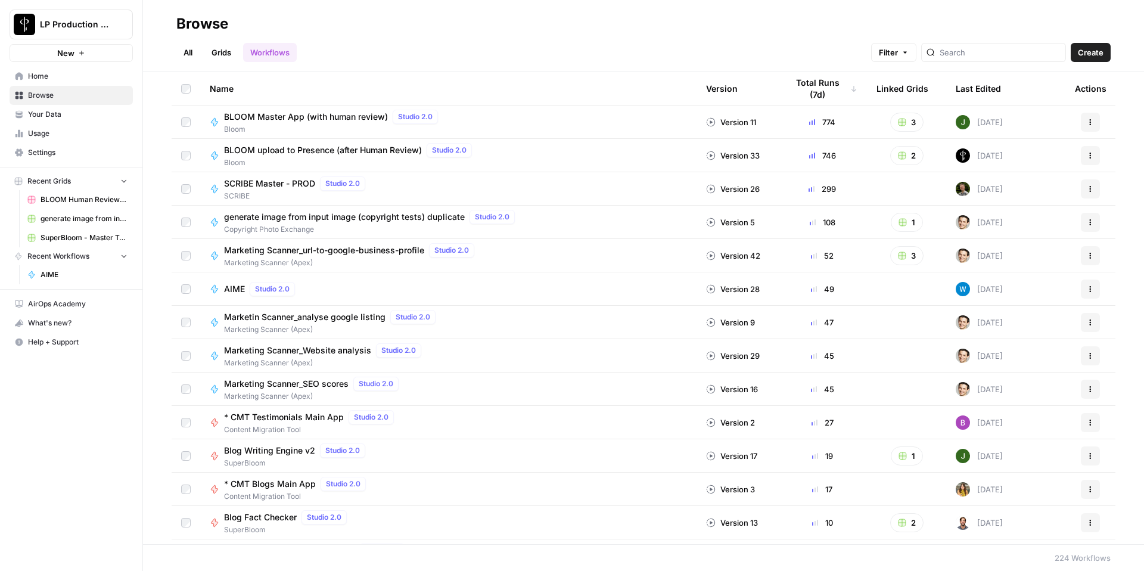
click at [829, 90] on div "Total Runs (7d)" at bounding box center [822, 88] width 70 height 33
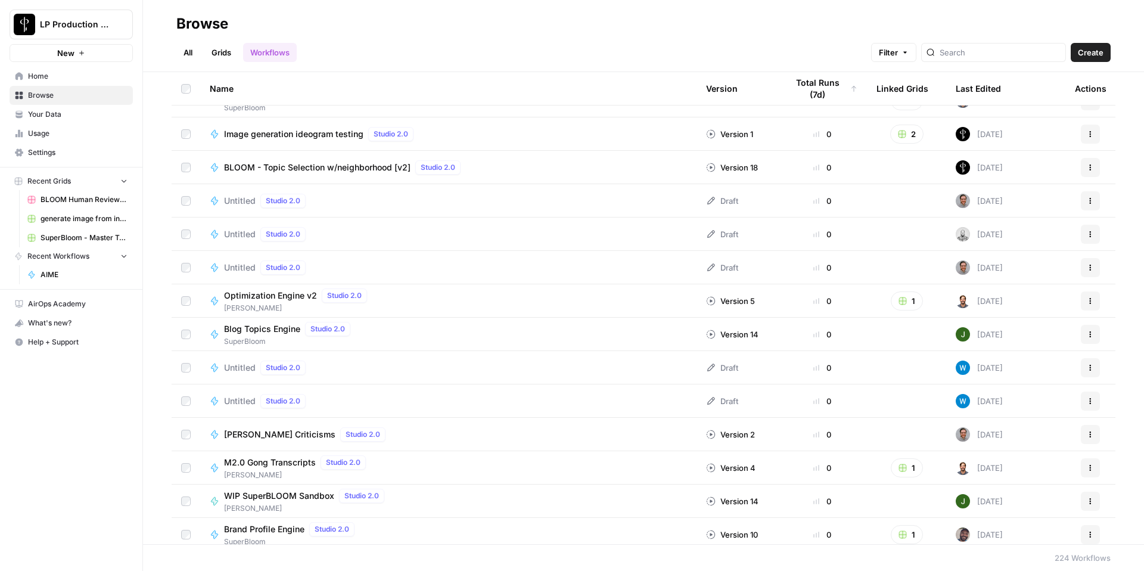
scroll to position [1766, 0]
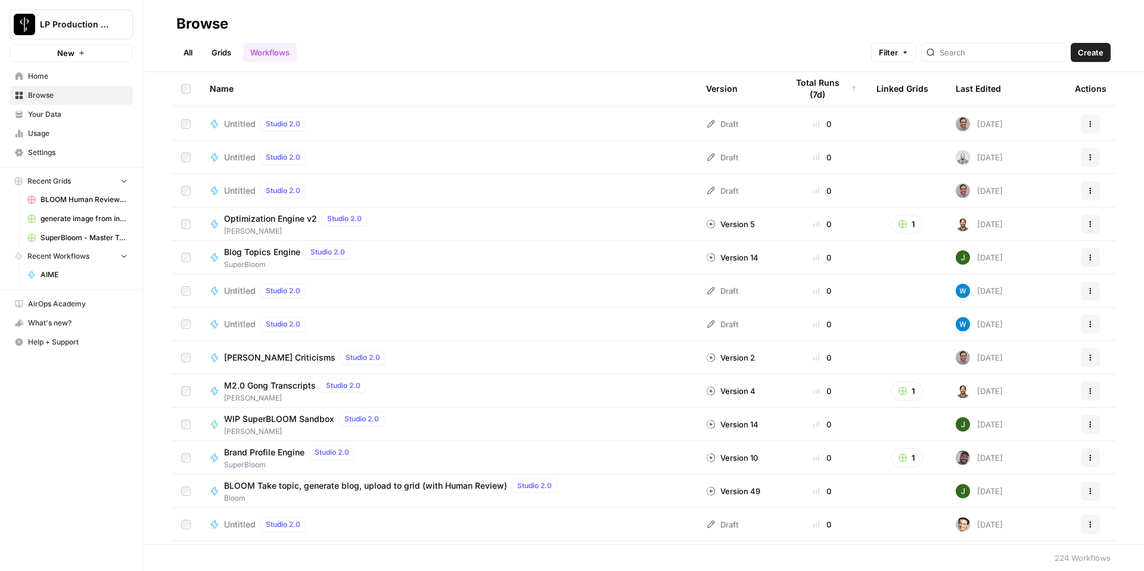
click at [823, 83] on div "Total Runs (7d)" at bounding box center [822, 88] width 70 height 33
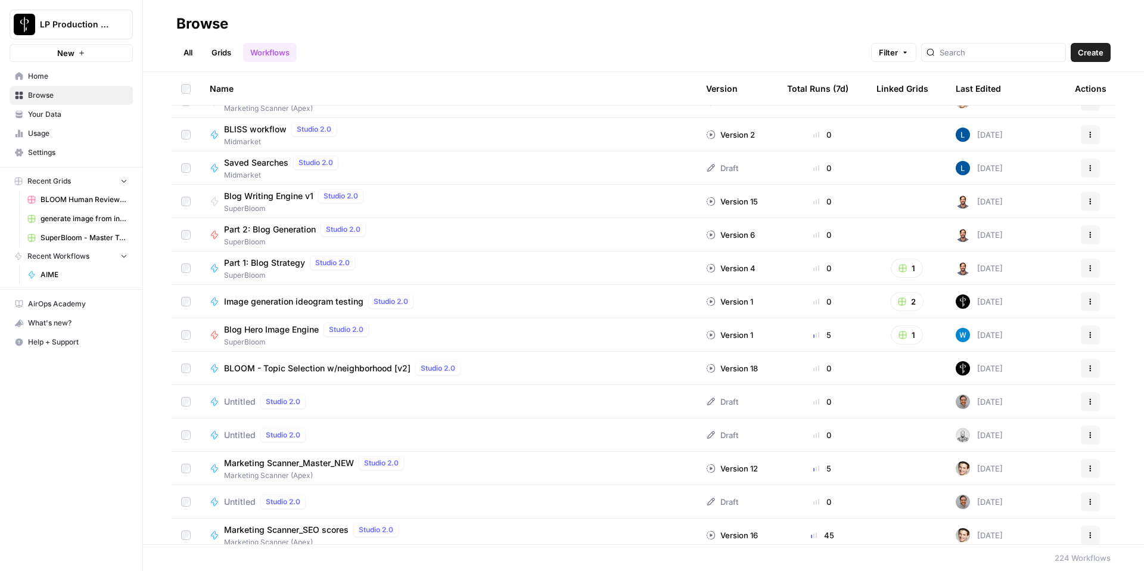
scroll to position [1431, 0]
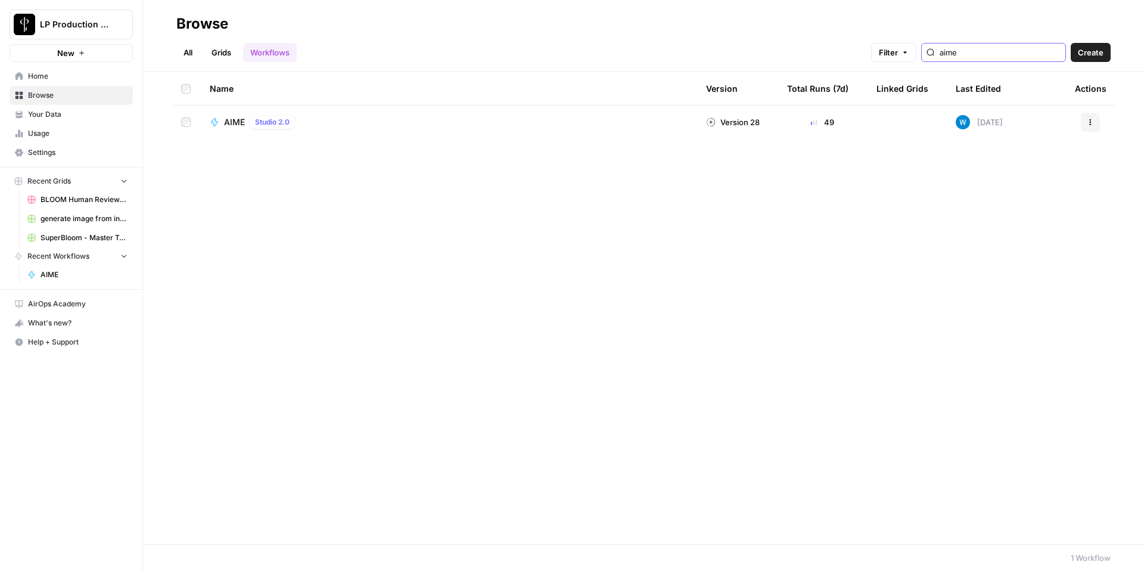
type input "aime"
click at [1096, 127] on button "Actions" at bounding box center [1090, 122] width 19 height 19
click at [1025, 210] on span "Show History" at bounding box center [1037, 210] width 95 height 12
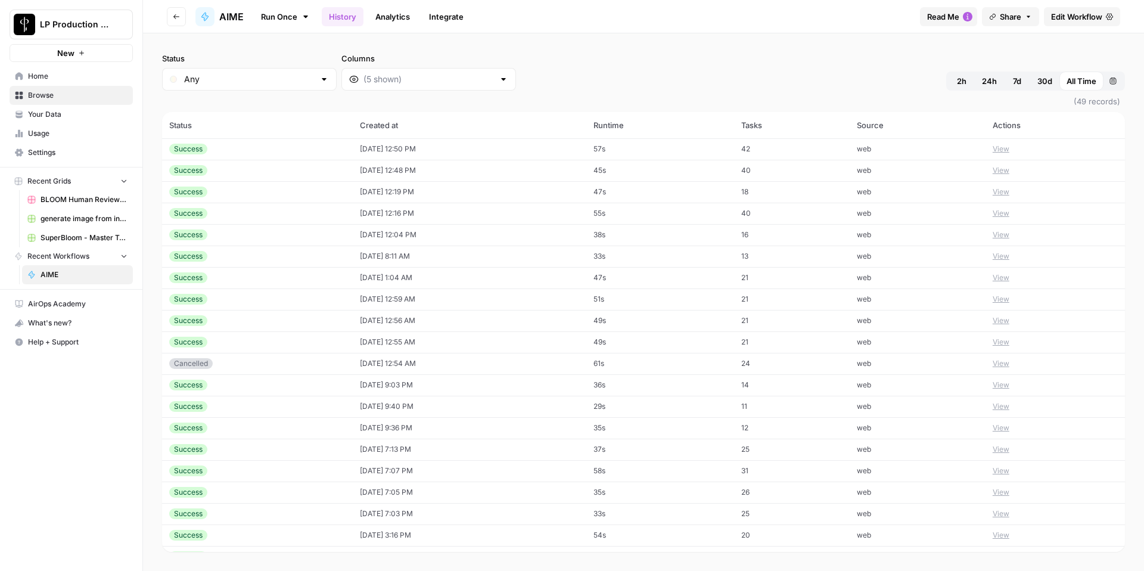
click at [1005, 151] on button "View" at bounding box center [1000, 149] width 17 height 11
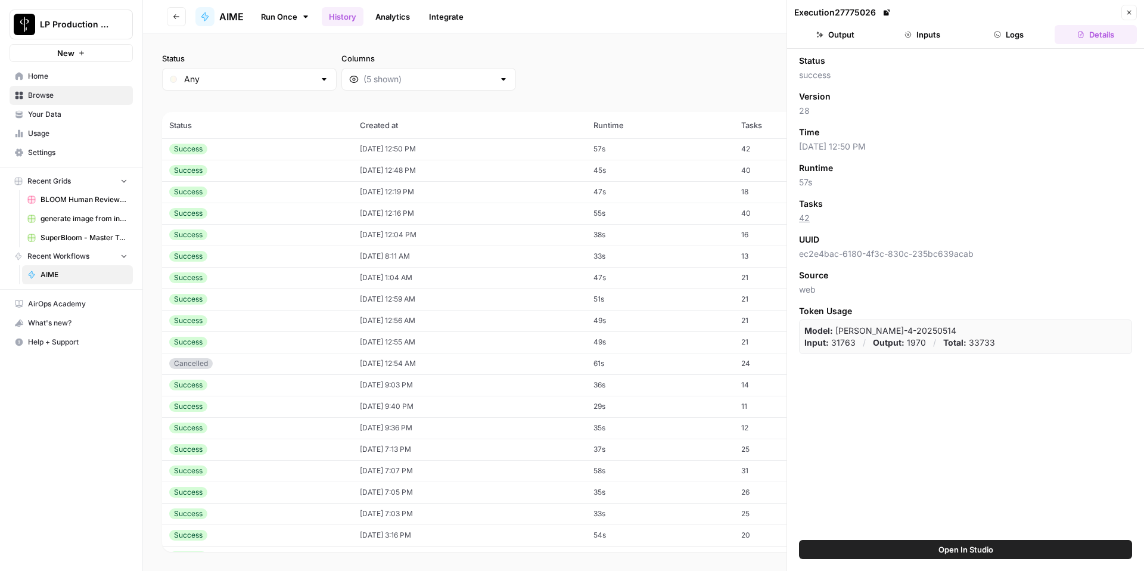
click at [695, 94] on span "(49 records)" at bounding box center [643, 101] width 963 height 21
click at [1026, 34] on button "Logs" at bounding box center [1009, 34] width 82 height 19
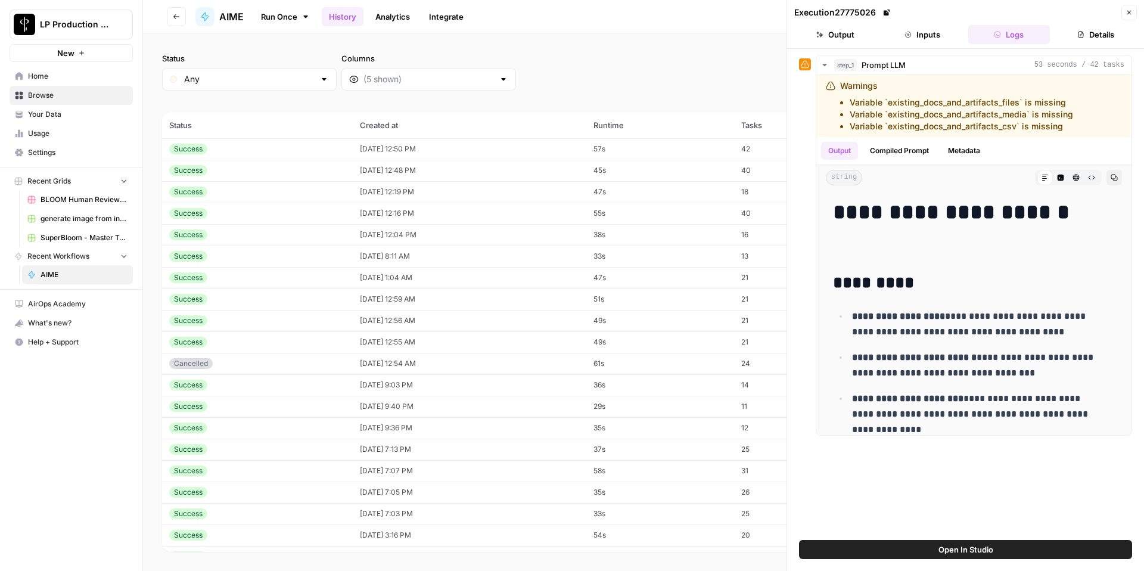
click at [1128, 11] on icon "button" at bounding box center [1128, 12] width 7 height 7
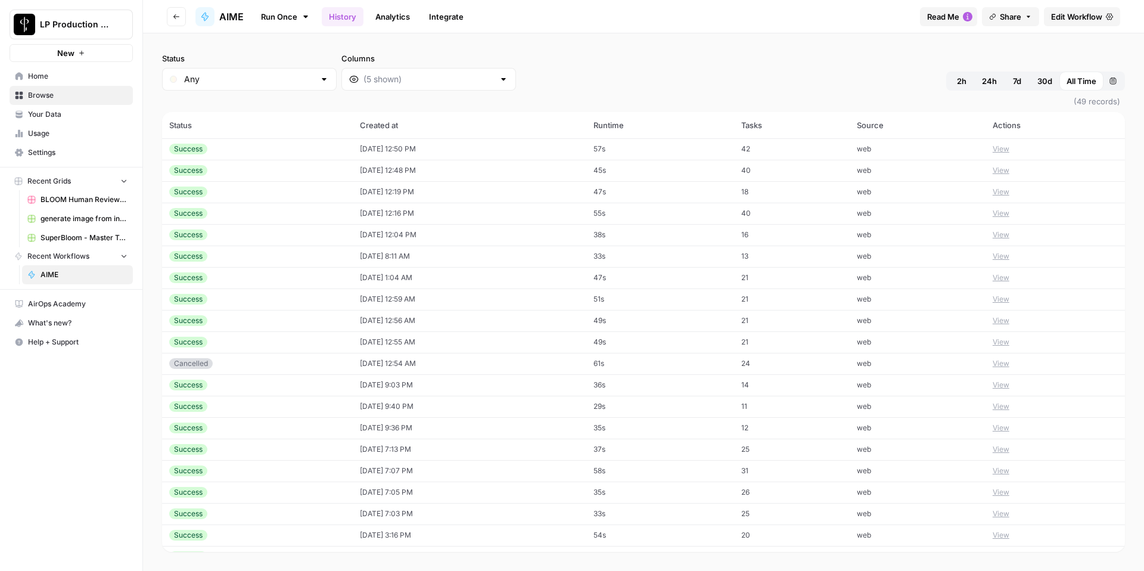
click at [499, 78] on div at bounding box center [504, 79] width 10 height 12
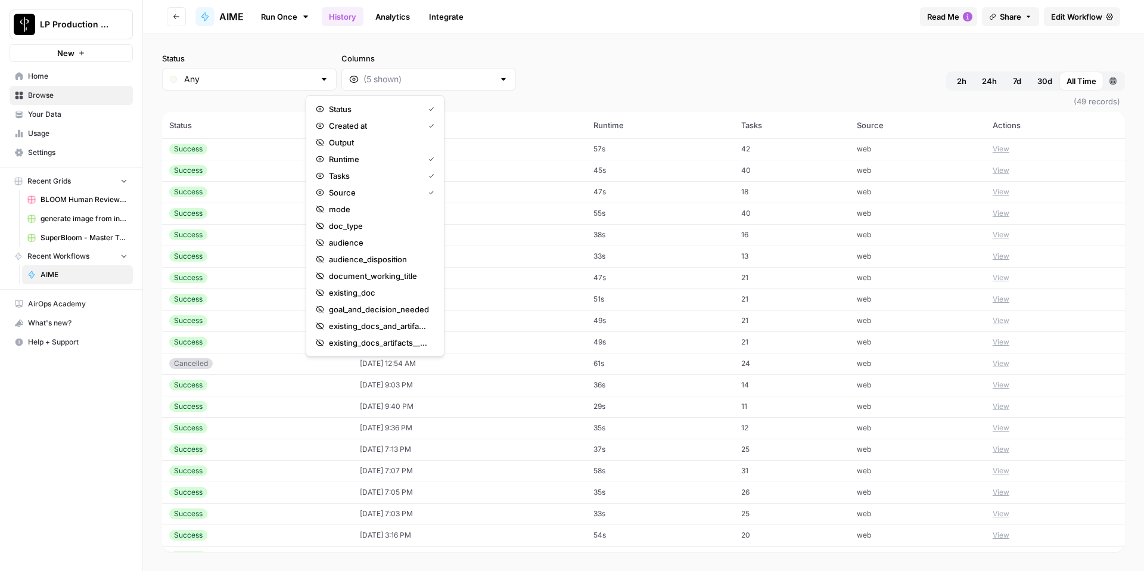
click at [562, 76] on div "Status Any Columns 2h 24h 7d 30d All Time Custom range" at bounding box center [643, 71] width 963 height 38
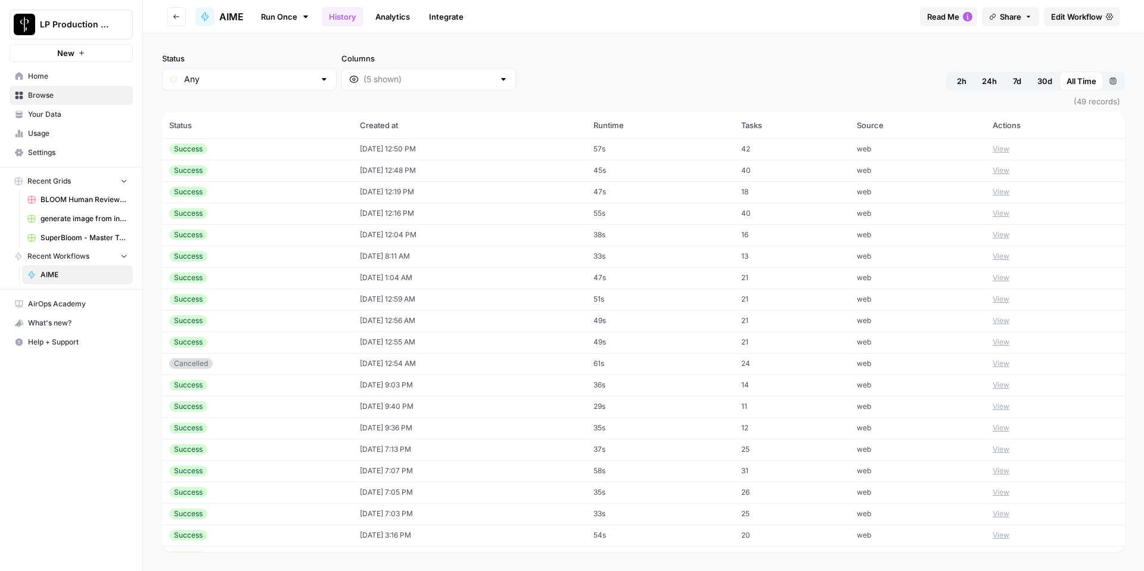
click at [499, 79] on div at bounding box center [504, 79] width 10 height 12
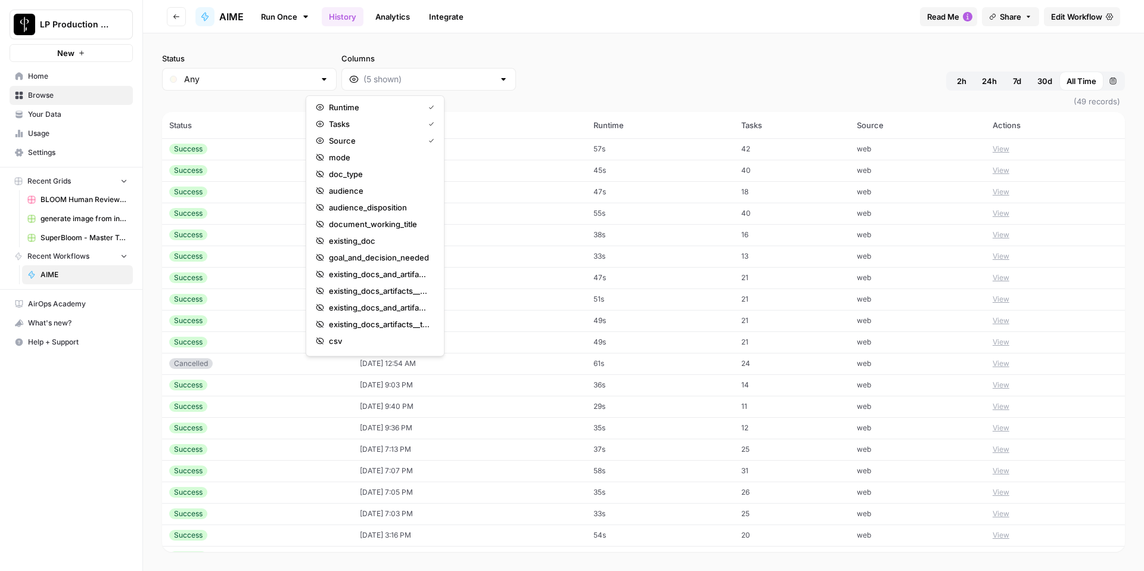
scroll to position [67, 0]
click at [562, 70] on div "Status Any Columns 2h 24h 7d 30d All Time Custom range" at bounding box center [643, 71] width 963 height 38
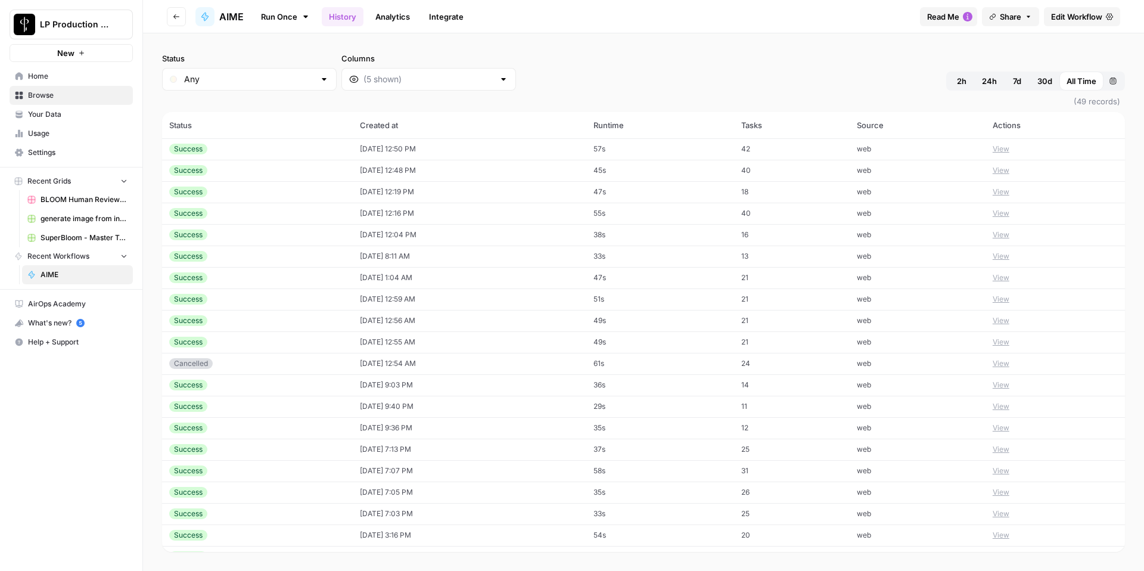
click at [1000, 149] on button "View" at bounding box center [1000, 149] width 17 height 11
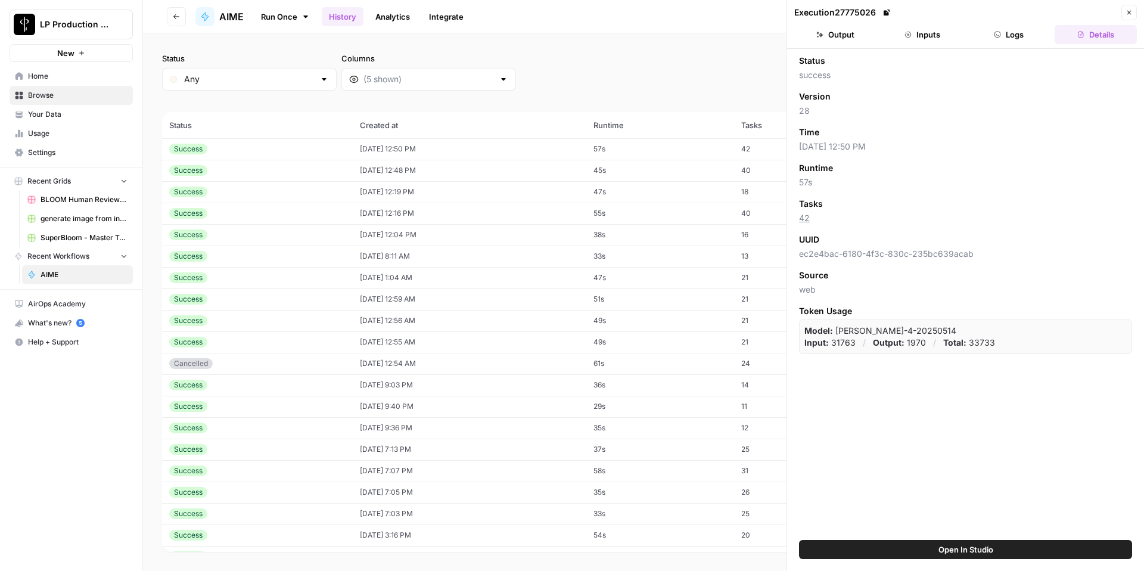
click at [849, 32] on button "Output" at bounding box center [835, 34] width 82 height 19
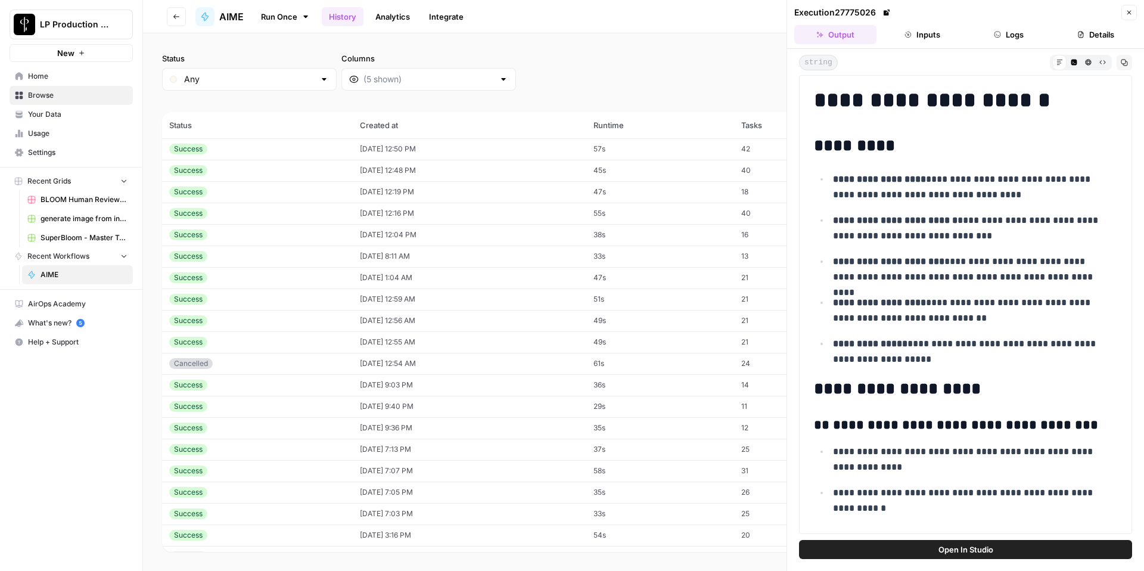
click at [935, 35] on button "Inputs" at bounding box center [922, 34] width 82 height 19
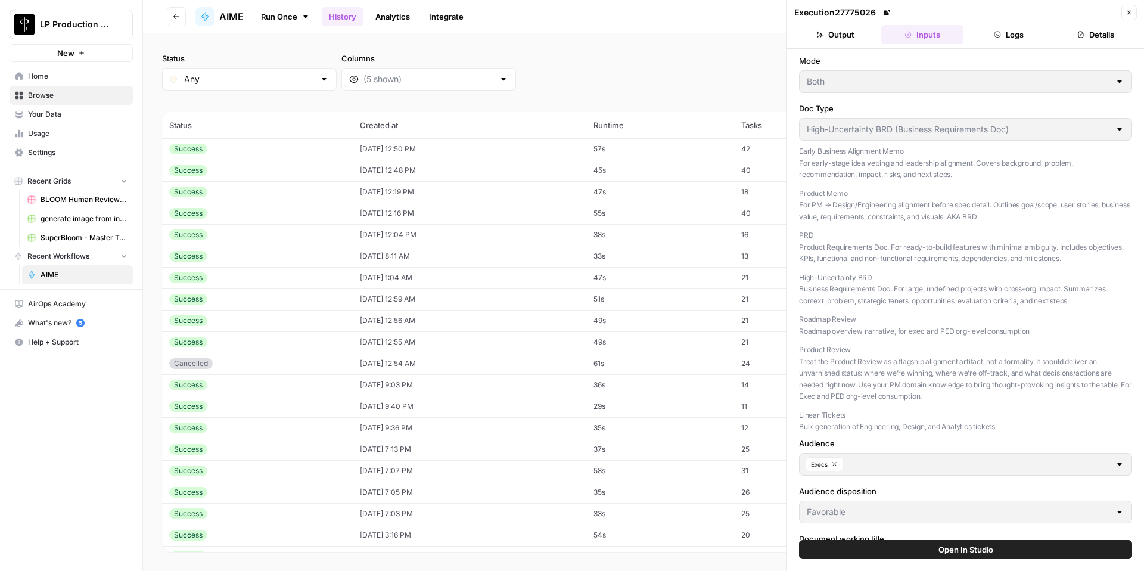
click at [627, 47] on div "Status Any Columns 2h 24h 7d 30d All Time Custom range (49 records) Status Crea…" at bounding box center [643, 301] width 1001 height 537
click at [1134, 13] on button "Close" at bounding box center [1128, 12] width 15 height 15
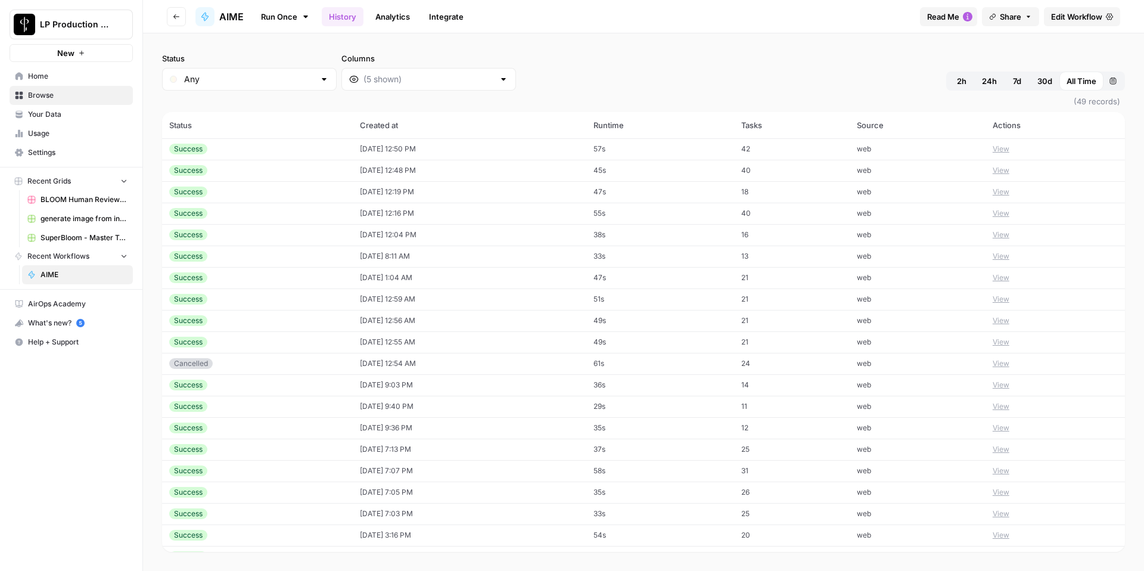
click at [499, 79] on div at bounding box center [504, 79] width 10 height 12
click at [545, 64] on div "Status Any Columns 2h 24h 7d 30d All Time Custom range" at bounding box center [643, 71] width 963 height 38
click at [341, 83] on div at bounding box center [428, 79] width 175 height 23
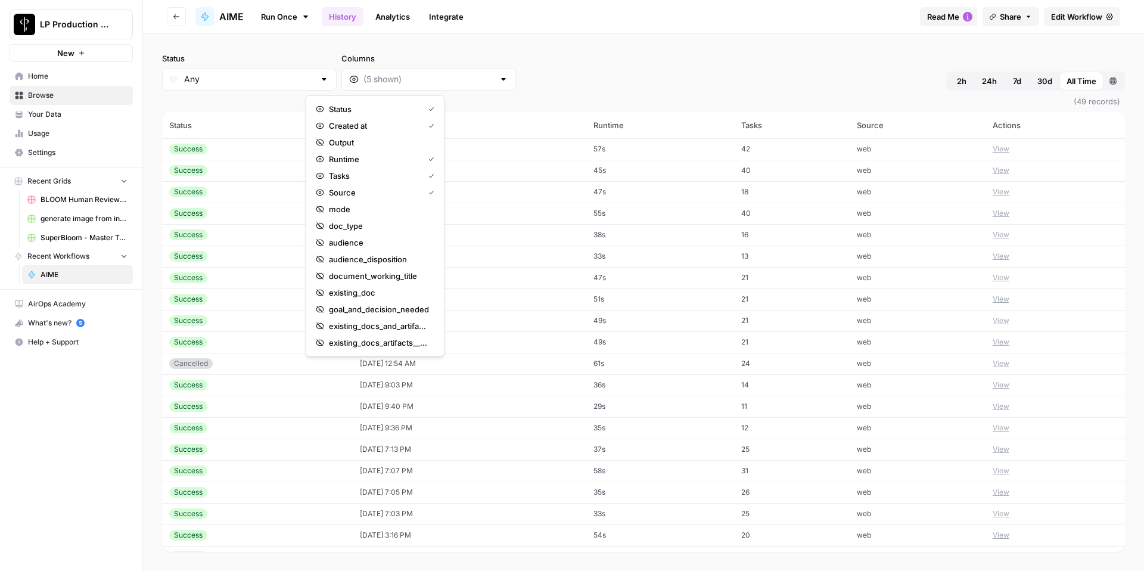
scroll to position [67, 0]
click at [230, 74] on input "Status" at bounding box center [249, 79] width 130 height 12
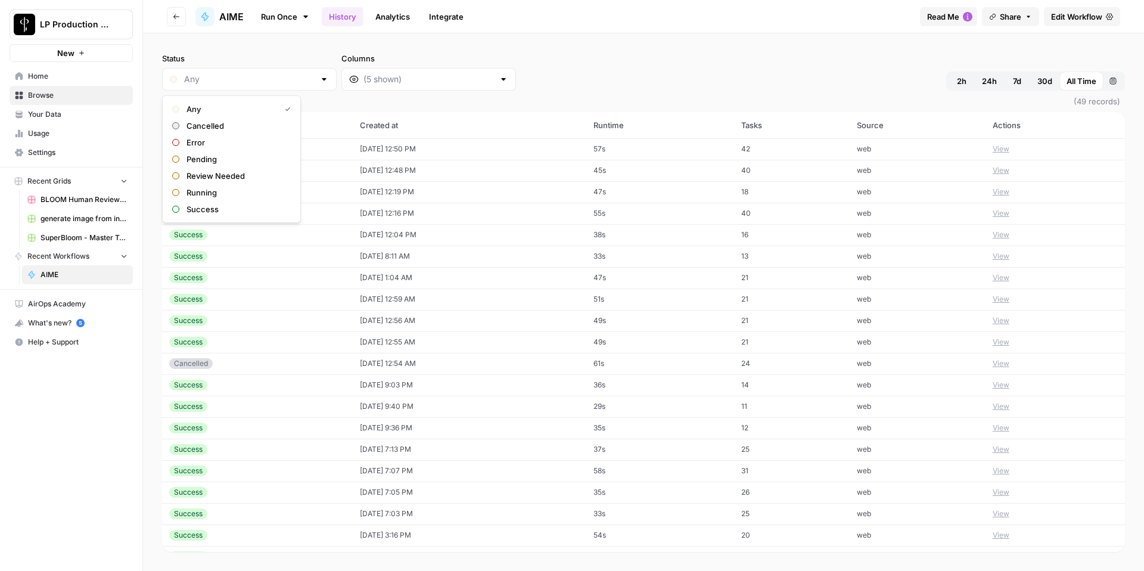
type input "Any"
click at [680, 55] on div "Status Any Columns 2h 24h 7d 30d All Time Custom range" at bounding box center [643, 71] width 963 height 38
click at [73, 276] on span "AIME" at bounding box center [84, 274] width 87 height 11
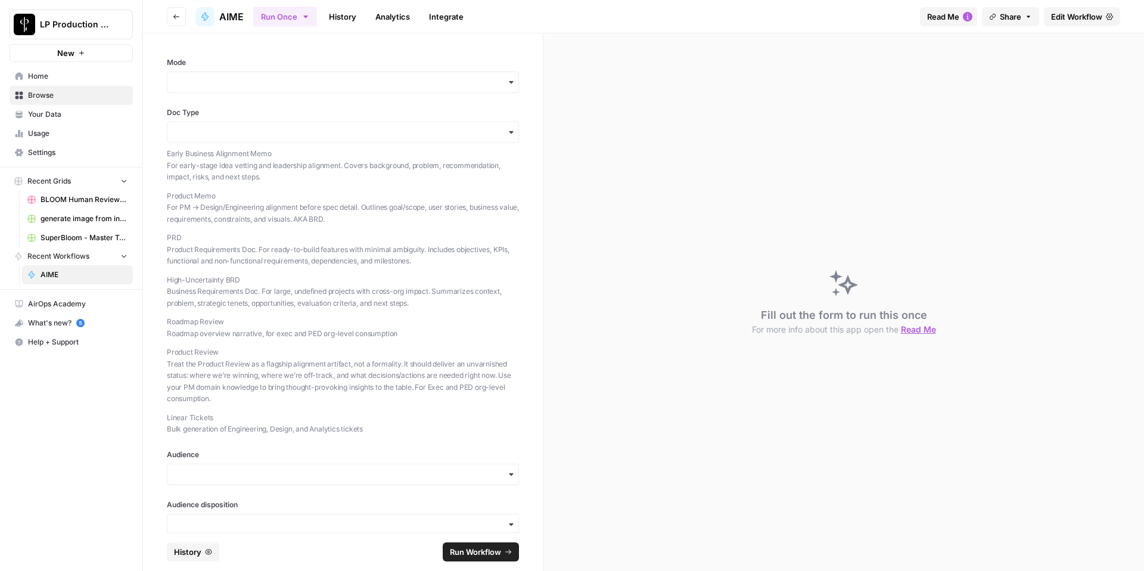
click at [1072, 15] on span "Edit Workflow" at bounding box center [1076, 17] width 51 height 12
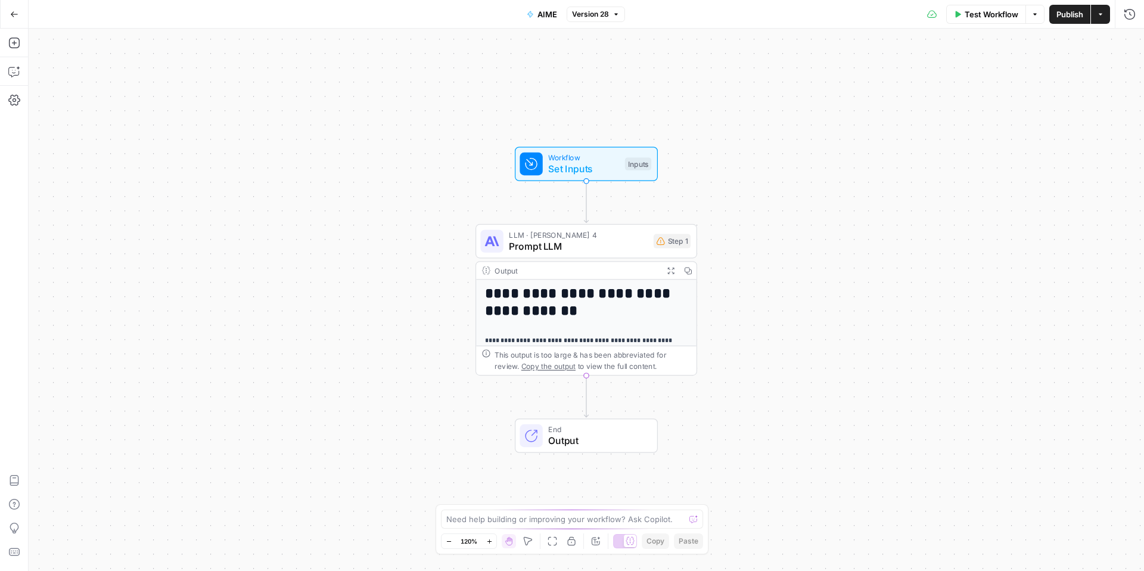
click at [593, 170] on span "Set Inputs" at bounding box center [583, 168] width 71 height 14
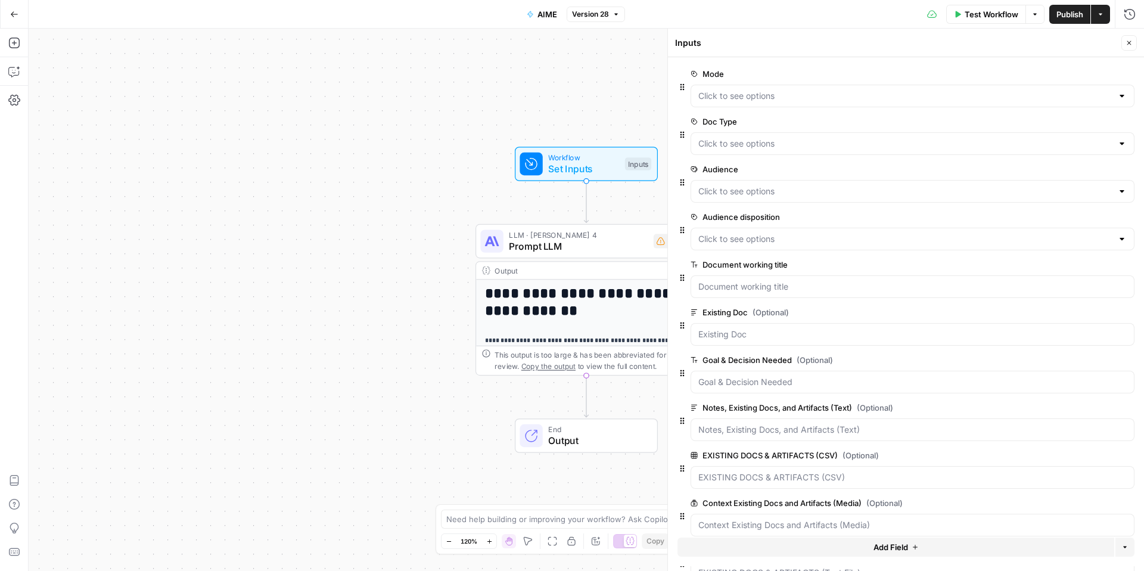
click at [929, 549] on button "Add Field" at bounding box center [895, 546] width 437 height 19
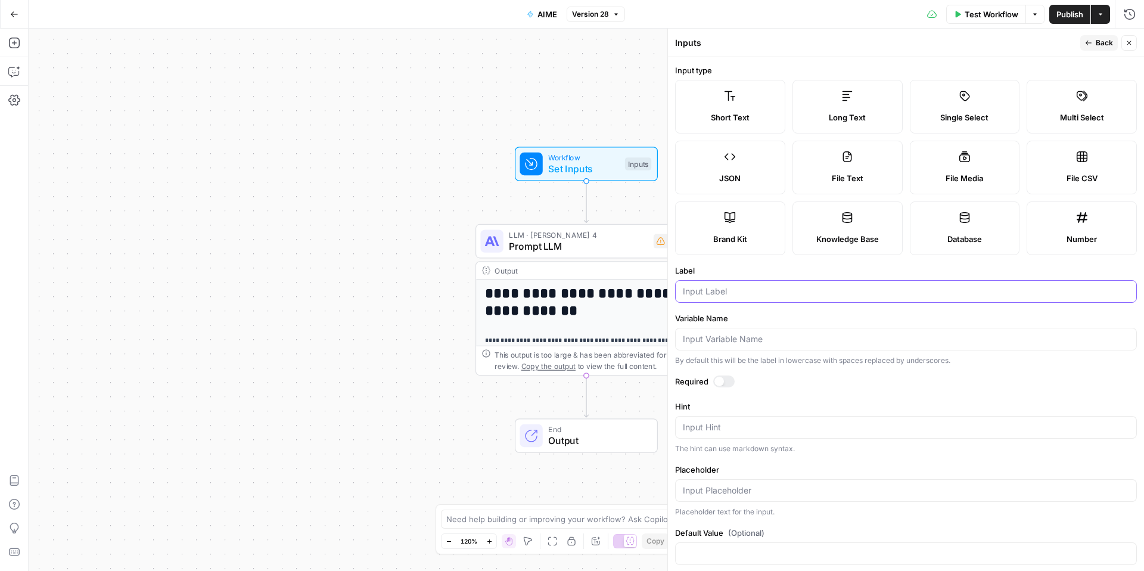
click at [733, 288] on input "Label" at bounding box center [906, 291] width 446 height 12
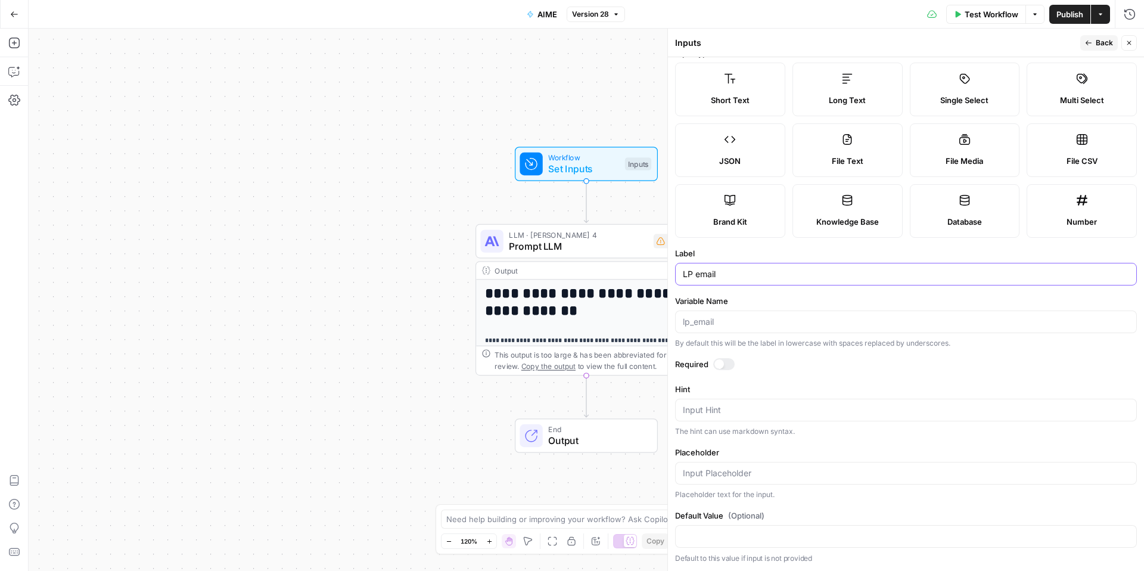
type input "LP email"
click at [728, 411] on textarea "Hint" at bounding box center [906, 410] width 446 height 12
type textarea "Please include your LP email for tracking and feedback purposes"
